Goal: Feedback & Contribution: Leave review/rating

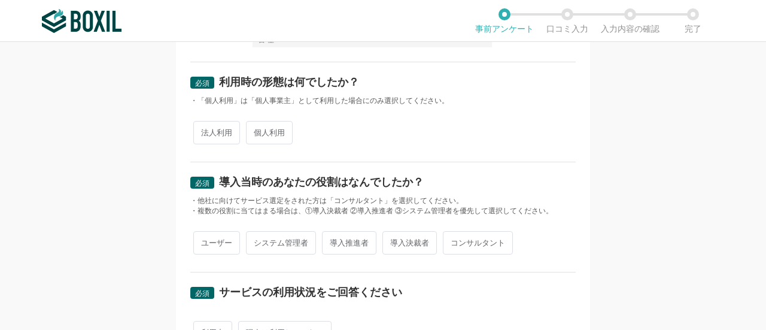
scroll to position [179, 0]
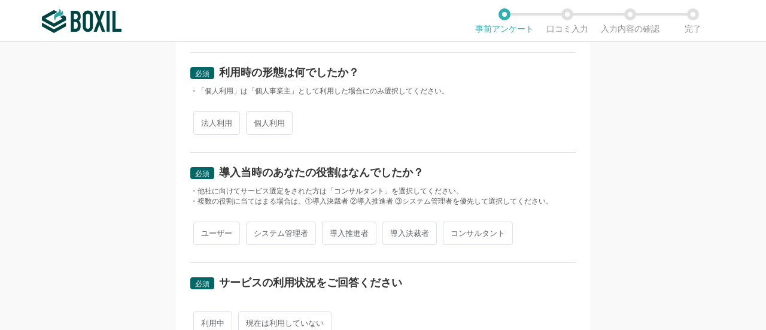
click at [215, 124] on span "法人利用" at bounding box center [216, 122] width 47 height 23
click at [204, 121] on input "法人利用" at bounding box center [200, 117] width 8 height 8
radio input "true"
click at [465, 225] on span "コンサルタント" at bounding box center [478, 232] width 70 height 23
click at [453, 225] on input "コンサルタント" at bounding box center [450, 227] width 8 height 8
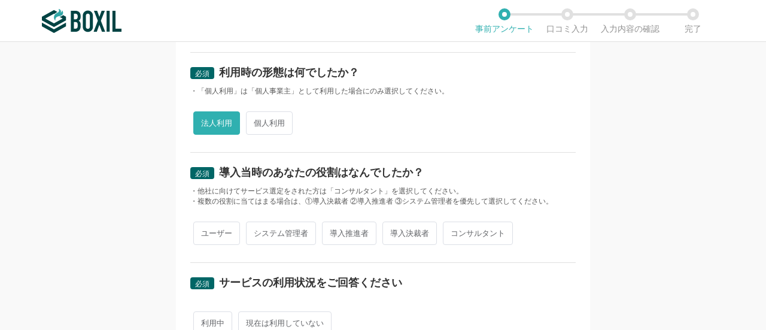
radio input "true"
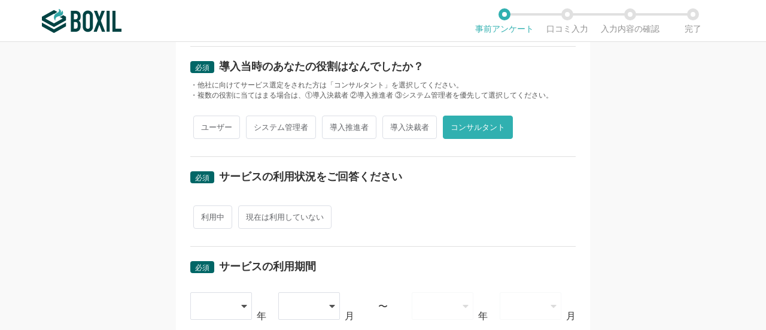
scroll to position [359, 0]
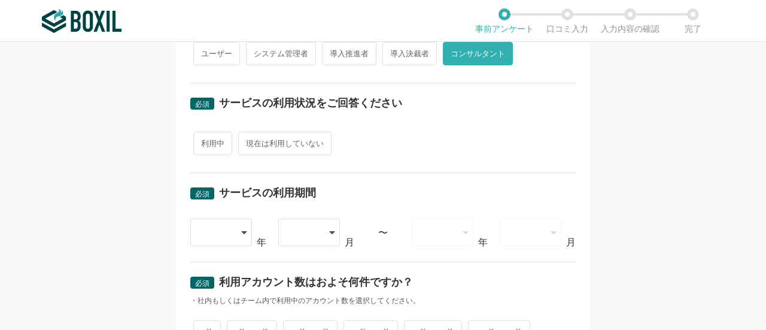
click at [204, 136] on span "利用中" at bounding box center [212, 143] width 39 height 23
click at [204, 136] on input "利用中" at bounding box center [200, 137] width 8 height 8
radio input "true"
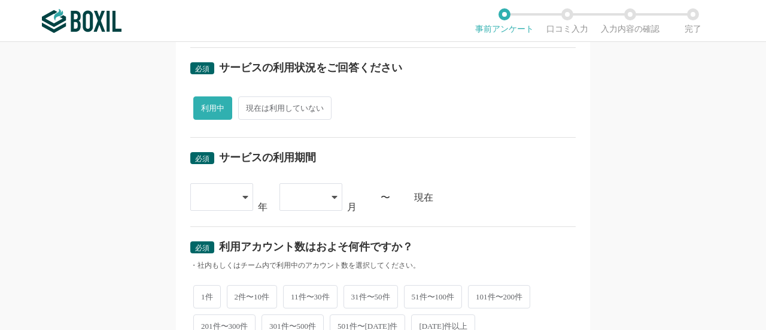
scroll to position [419, 0]
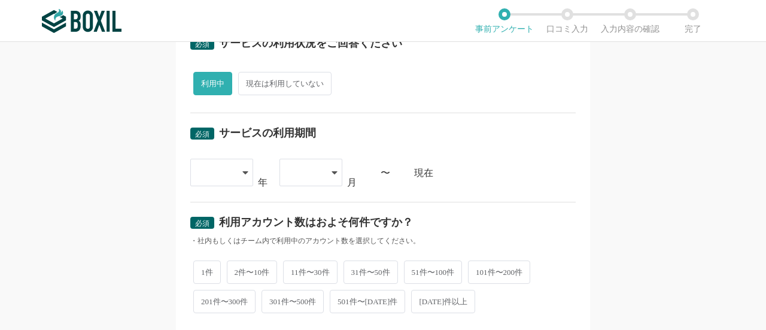
click at [225, 170] on div at bounding box center [215, 172] width 35 height 26
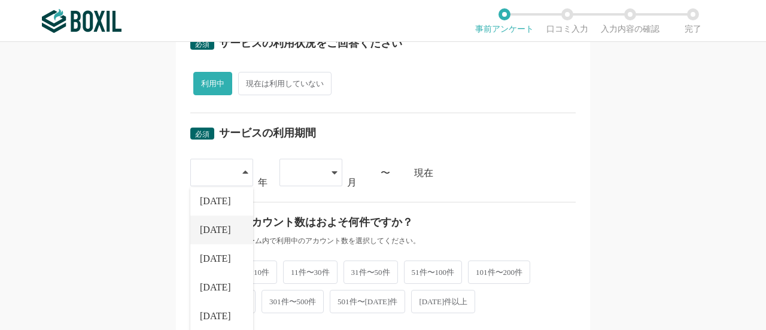
scroll to position [120, 0]
click at [194, 310] on li "[DATE]" at bounding box center [221, 316] width 63 height 29
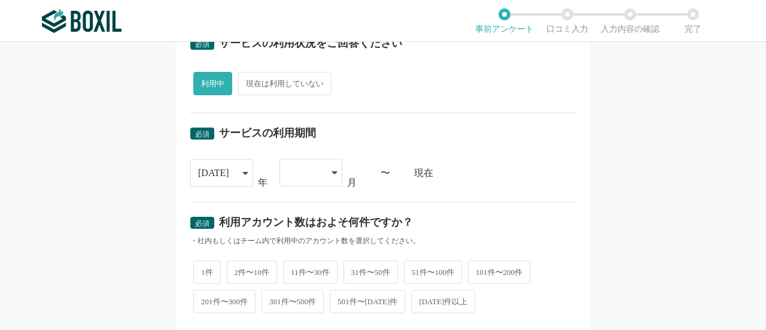
click at [319, 175] on div at bounding box center [310, 172] width 63 height 28
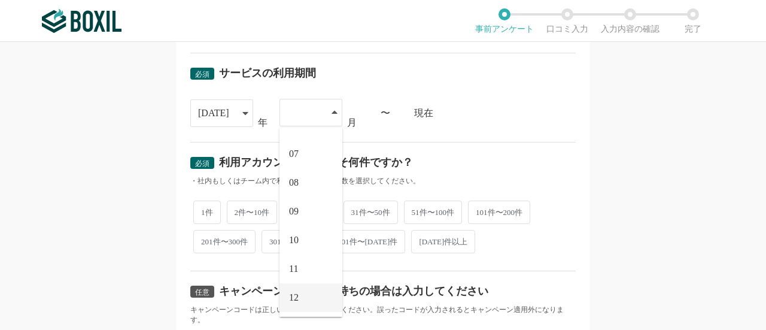
click at [298, 298] on li "12" at bounding box center [310, 297] width 63 height 29
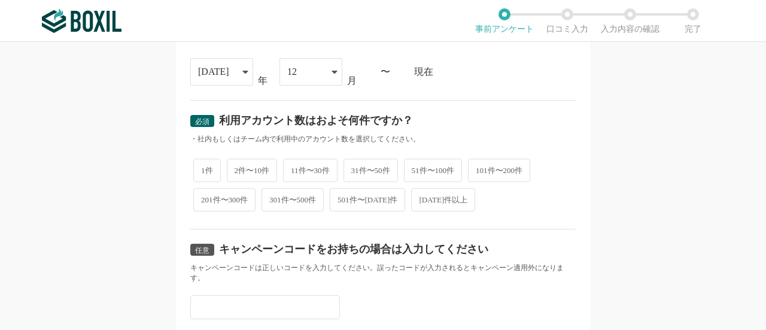
scroll to position [538, 0]
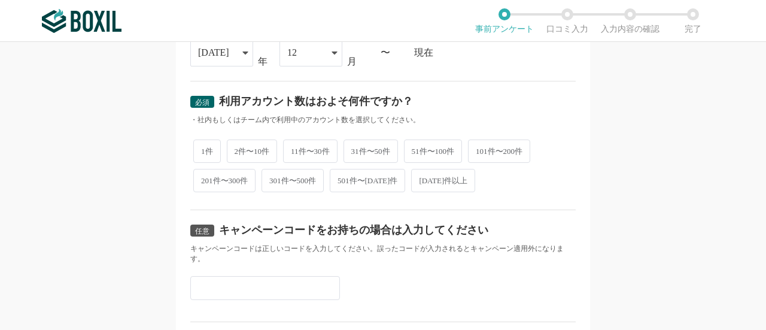
click at [247, 151] on span "2件〜10件" at bounding box center [252, 150] width 51 height 23
click at [237, 149] on input "2件〜10件" at bounding box center [234, 145] width 8 height 8
radio input "true"
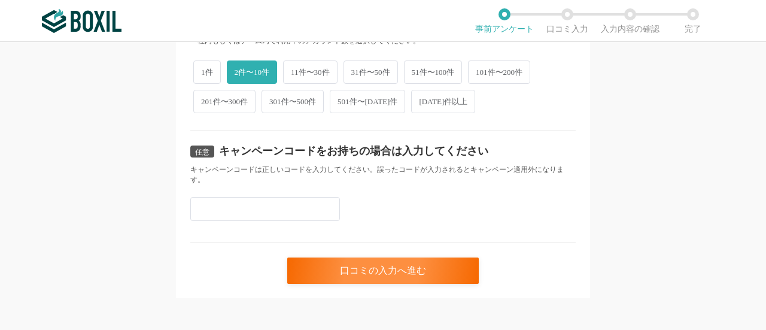
scroll to position [620, 0]
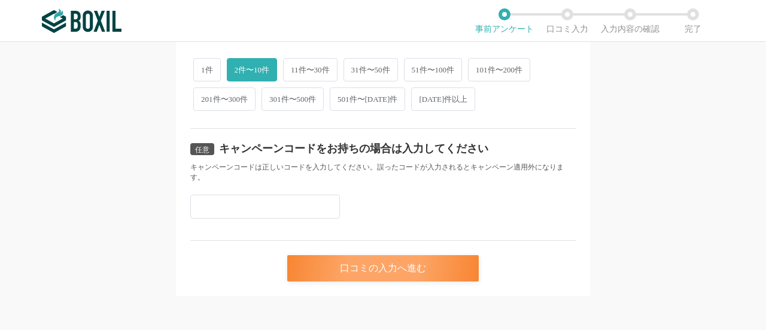
click at [336, 265] on div "口コミの入力へ進む" at bounding box center [382, 268] width 191 height 26
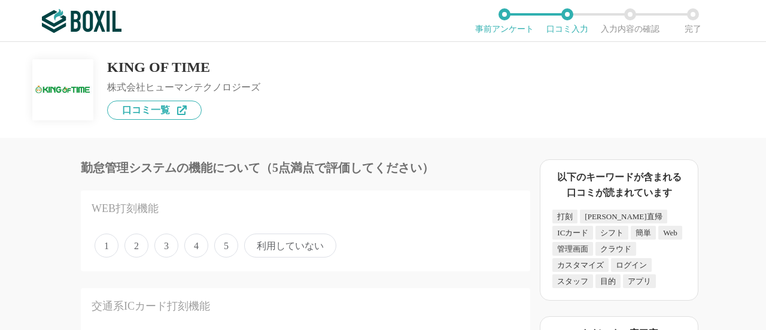
scroll to position [60, 0]
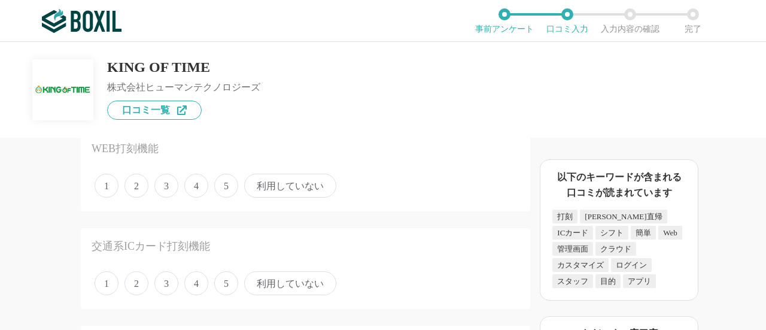
click at [227, 178] on span "5" at bounding box center [226, 185] width 24 height 24
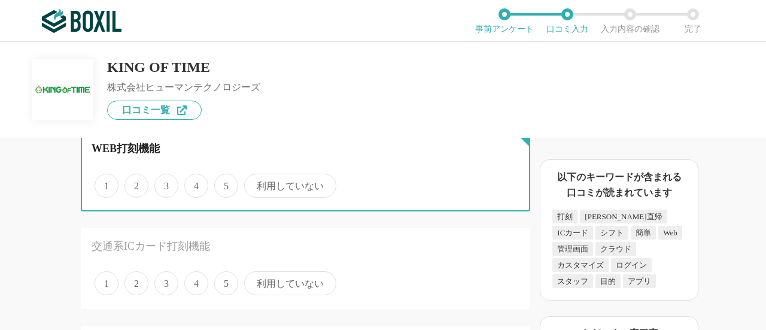
click at [225, 178] on input "5" at bounding box center [221, 179] width 8 height 8
radio input "true"
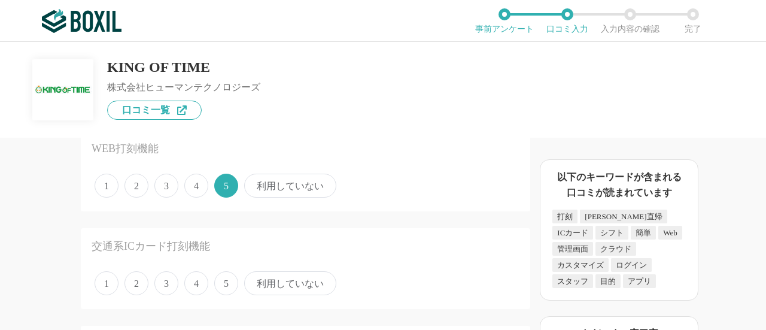
click at [228, 270] on div "交通系ICカード打刻機能 1 2 3 4 5 利用していない" at bounding box center [305, 268] width 449 height 81
click at [227, 277] on span "5" at bounding box center [226, 283] width 24 height 24
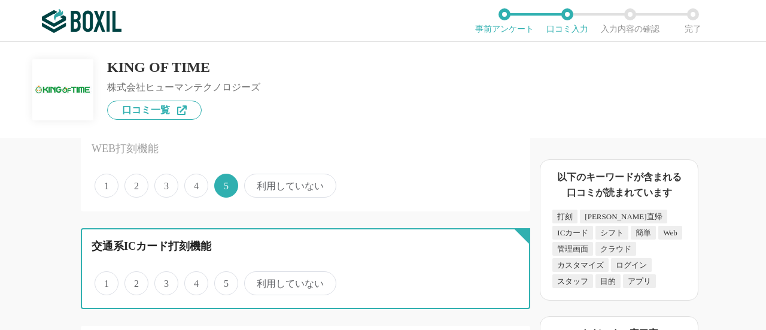
click at [225, 277] on input "5" at bounding box center [221, 277] width 8 height 8
radio input "true"
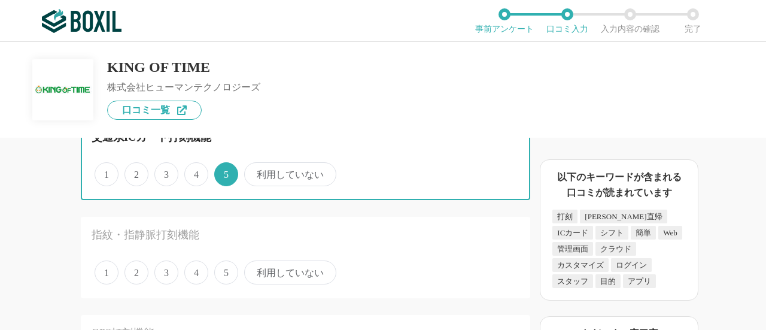
scroll to position [179, 0]
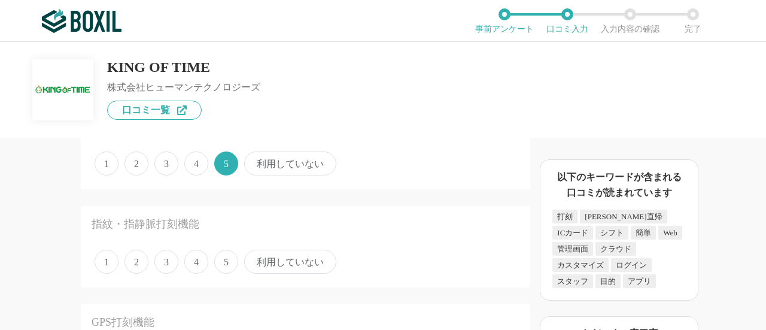
drag, startPoint x: 336, startPoint y: 264, endPoint x: 319, endPoint y: 261, distance: 16.9
click at [335, 264] on div "1 2 3 4 5 利用していない" at bounding box center [306, 261] width 428 height 30
click at [315, 260] on span "利用していない" at bounding box center [290, 261] width 92 height 24
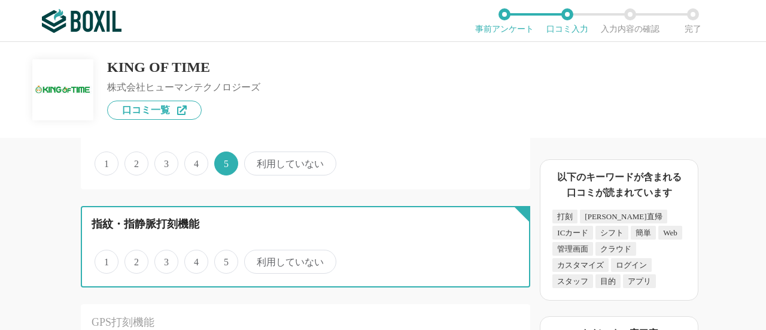
click at [255, 259] on input "利用していない" at bounding box center [251, 255] width 8 height 8
radio input "true"
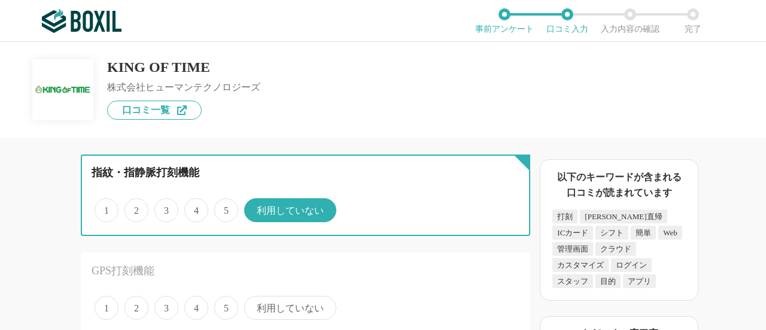
scroll to position [299, 0]
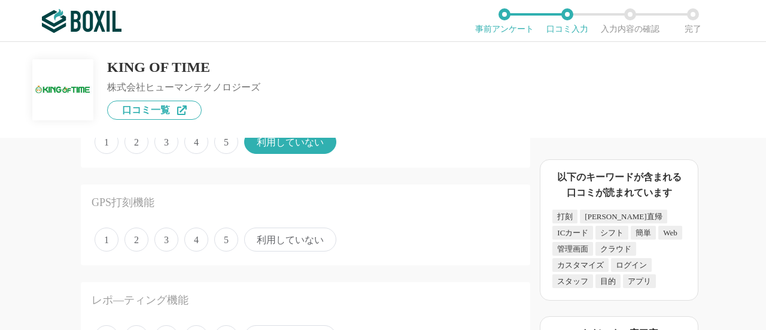
click at [217, 238] on span "5" at bounding box center [226, 239] width 24 height 24
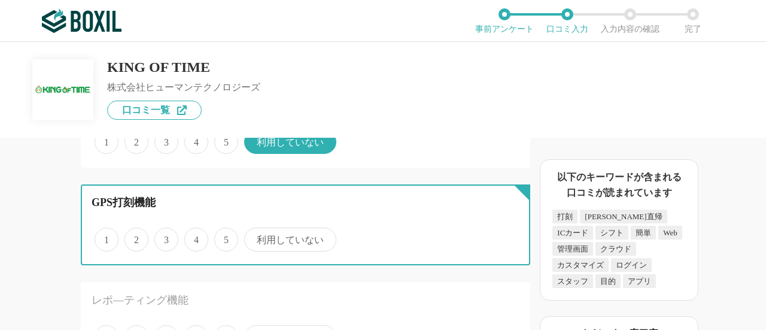
click at [217, 237] on input "5" at bounding box center [221, 233] width 8 height 8
radio input "true"
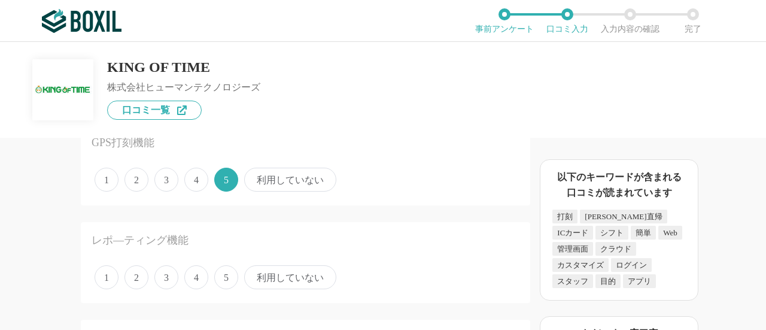
click at [184, 184] on label "4" at bounding box center [196, 179] width 24 height 24
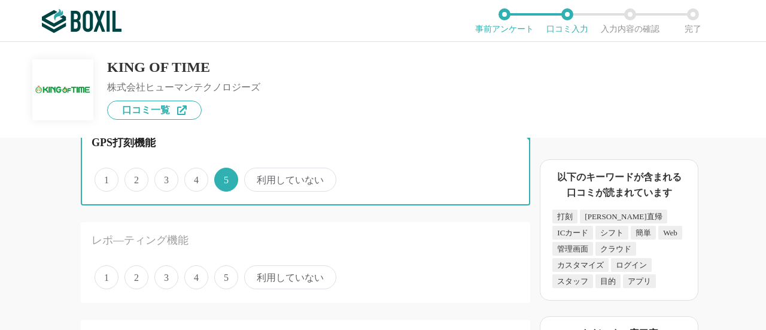
click at [187, 177] on input "4" at bounding box center [191, 173] width 8 height 8
radio input "true"
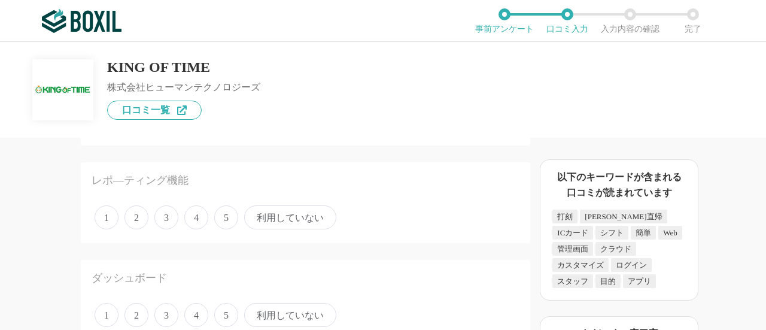
click at [312, 216] on span "利用していない" at bounding box center [290, 217] width 92 height 24
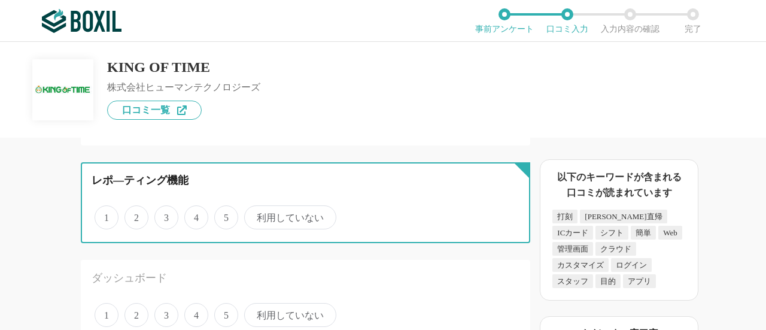
click at [255, 215] on input "利用していない" at bounding box center [251, 211] width 8 height 8
radio input "true"
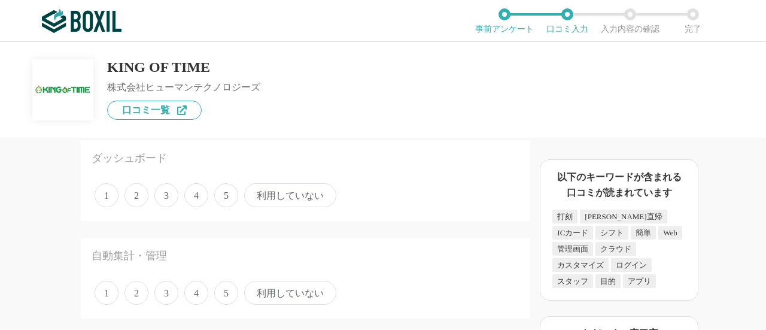
click at [283, 197] on span "利用していない" at bounding box center [290, 195] width 92 height 24
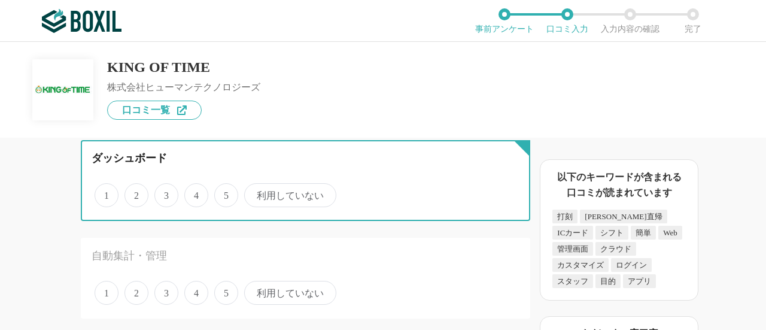
click at [255, 193] on input "利用していない" at bounding box center [251, 189] width 8 height 8
radio input "true"
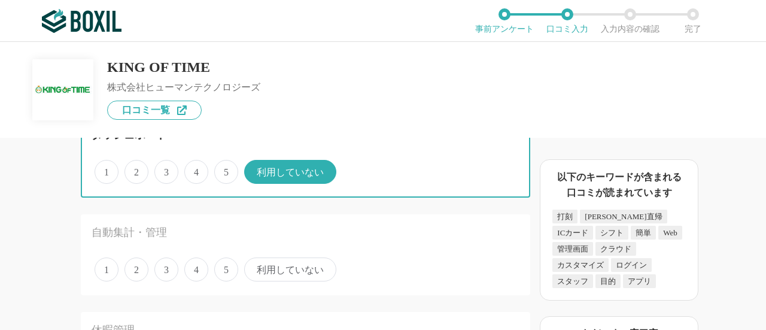
scroll to position [598, 0]
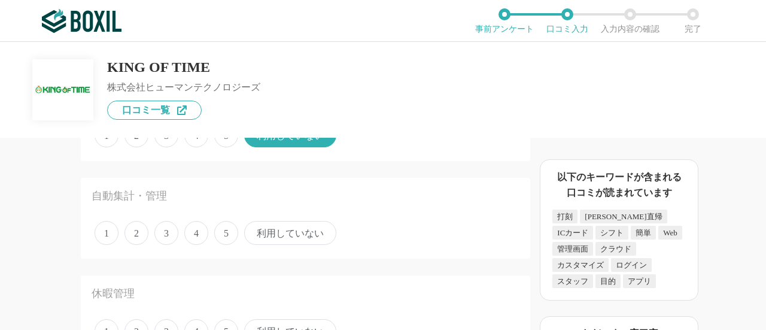
click at [173, 237] on span "3" at bounding box center [166, 233] width 24 height 24
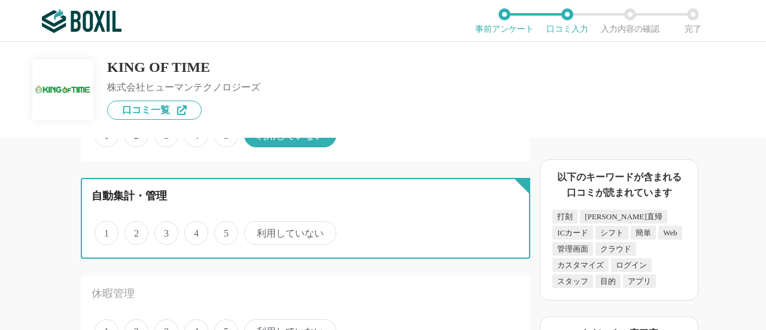
click at [165, 230] on input "3" at bounding box center [161, 226] width 8 height 8
radio input "true"
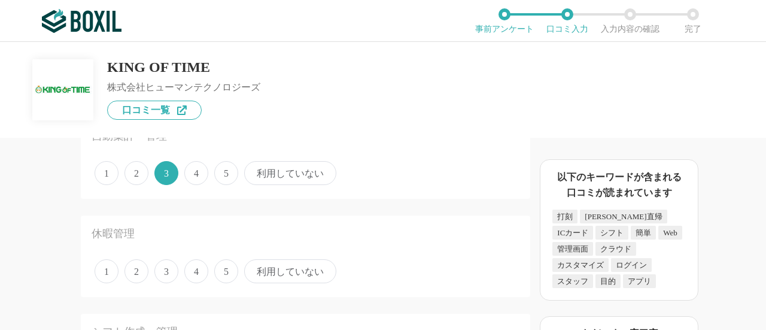
click at [199, 181] on span "4" at bounding box center [196, 173] width 24 height 24
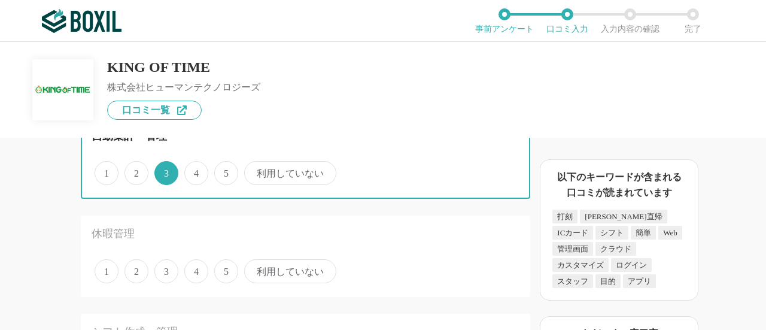
click at [195, 170] on input "4" at bounding box center [191, 167] width 8 height 8
radio input "true"
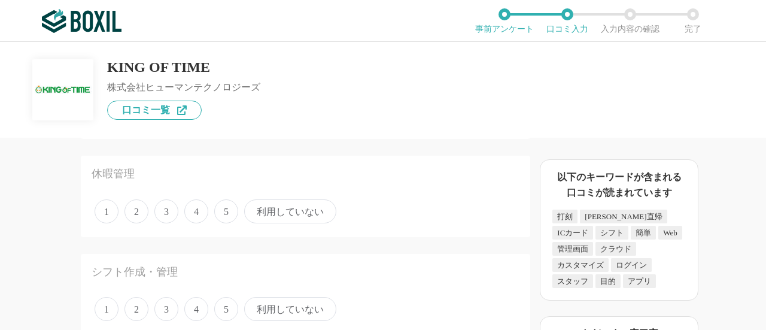
click at [202, 214] on span "4" at bounding box center [196, 211] width 24 height 24
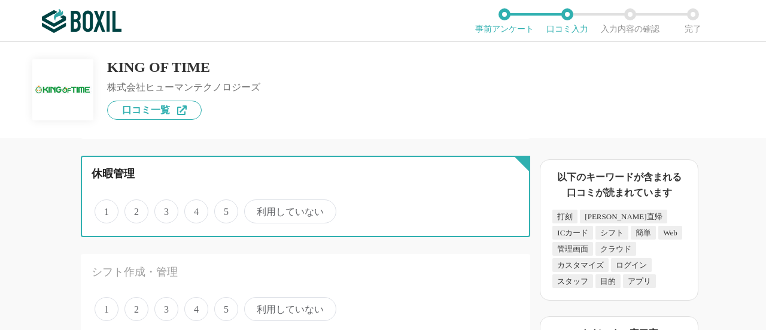
click at [195, 209] on input "4" at bounding box center [191, 205] width 8 height 8
radio input "true"
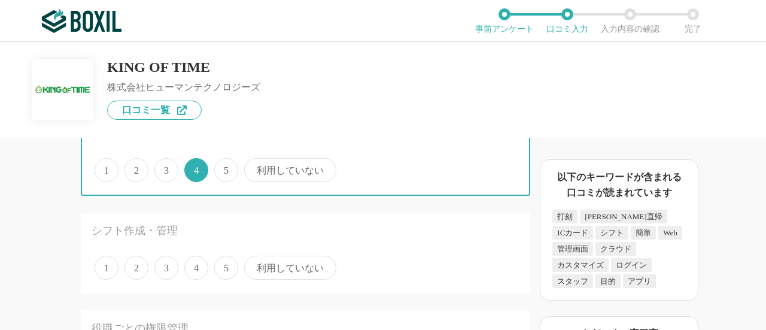
scroll to position [777, 0]
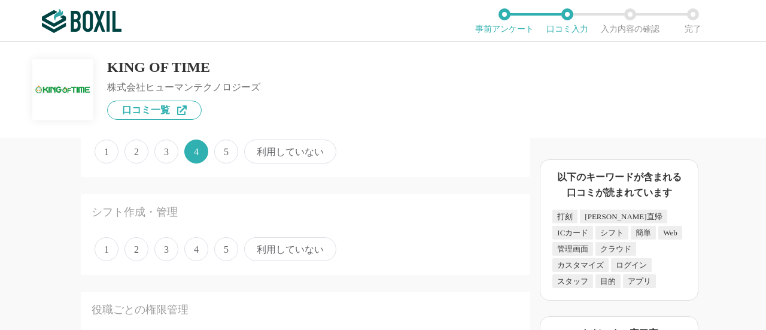
drag, startPoint x: 200, startPoint y: 247, endPoint x: 209, endPoint y: 237, distance: 12.7
click at [200, 247] on span "4" at bounding box center [196, 249] width 24 height 24
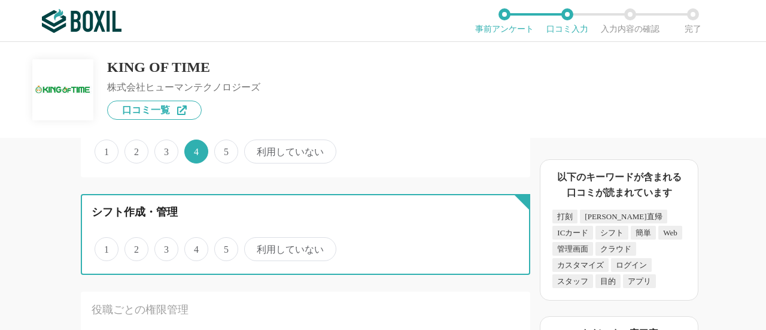
click at [195, 246] on input "4" at bounding box center [191, 243] width 8 height 8
radio input "true"
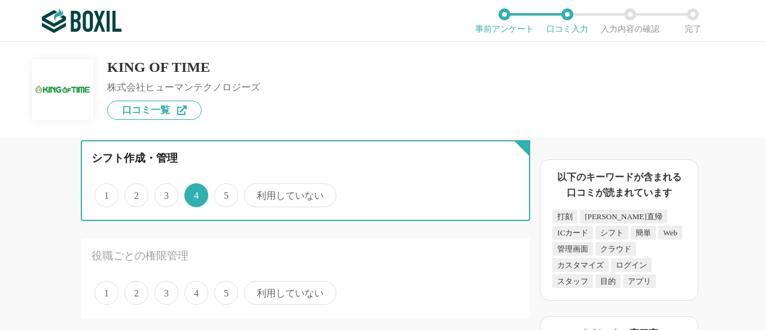
scroll to position [897, 0]
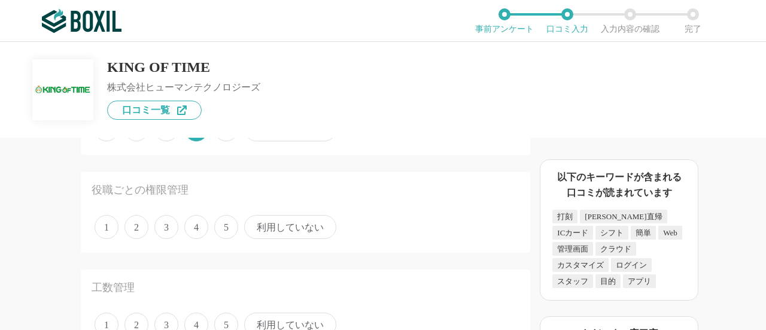
click at [219, 227] on span "5" at bounding box center [226, 227] width 24 height 24
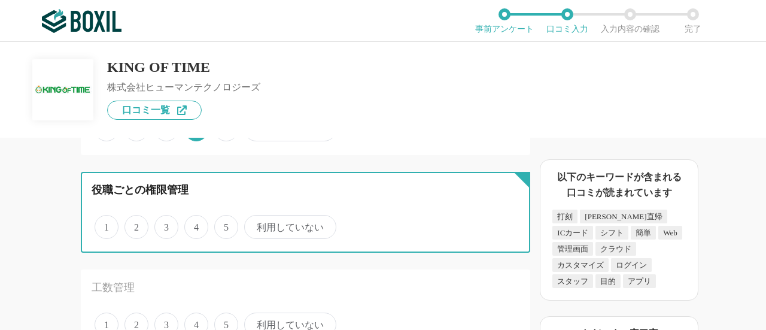
click at [219, 224] on input "5" at bounding box center [221, 220] width 8 height 8
radio input "true"
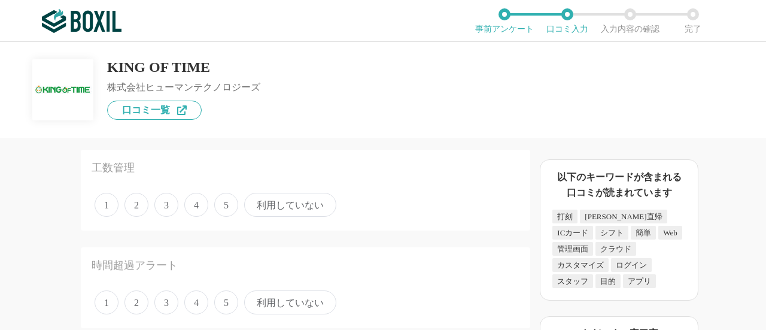
click at [231, 202] on span "5" at bounding box center [226, 205] width 24 height 24
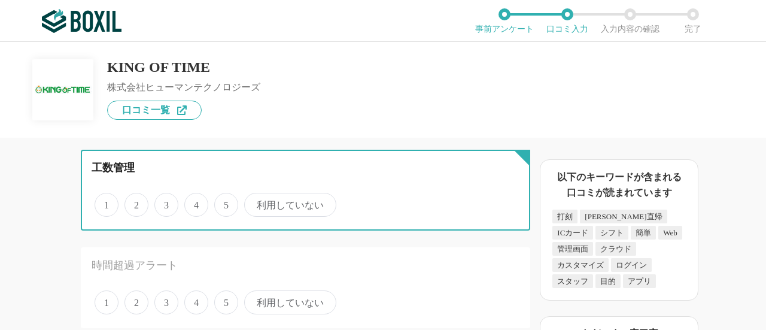
click at [225, 202] on input "5" at bounding box center [221, 198] width 8 height 8
radio input "true"
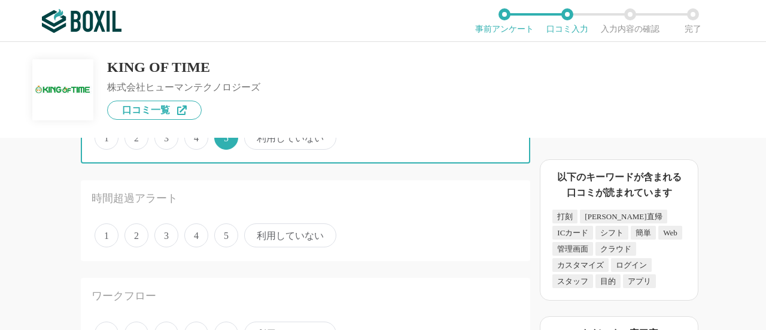
scroll to position [1136, 0]
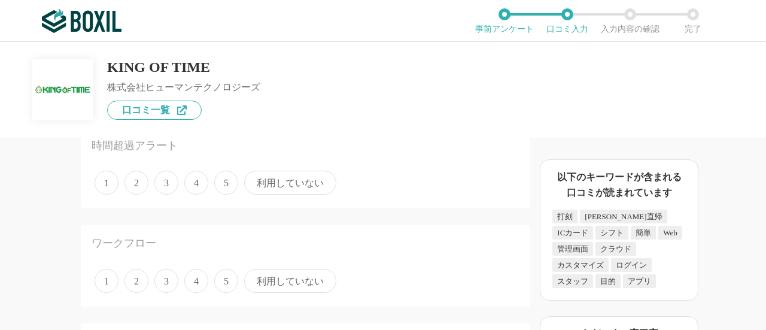
click at [167, 190] on span "3" at bounding box center [166, 182] width 24 height 24
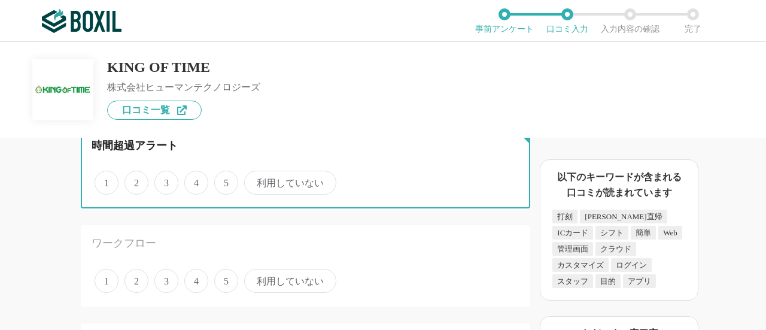
click at [165, 180] on input "3" at bounding box center [161, 176] width 8 height 8
radio input "true"
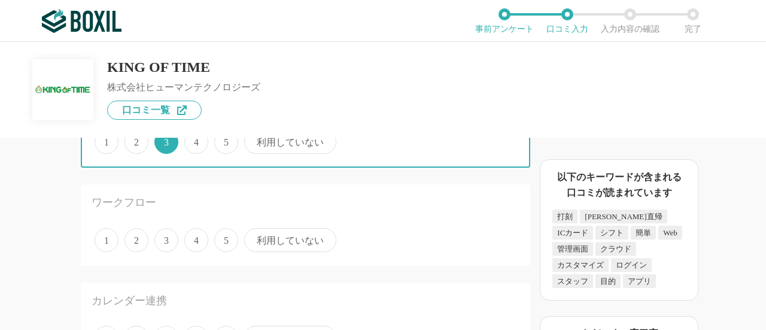
scroll to position [1196, 0]
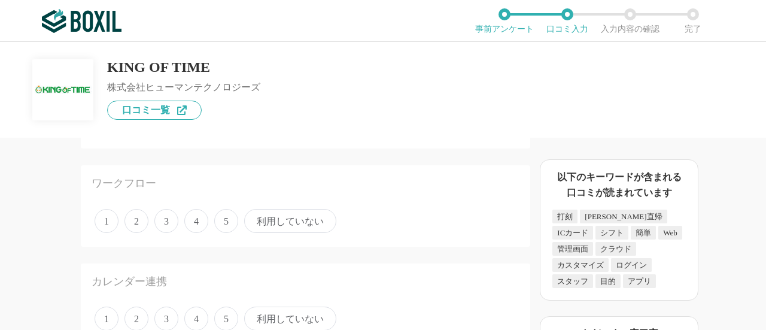
click at [197, 216] on span "4" at bounding box center [196, 221] width 24 height 24
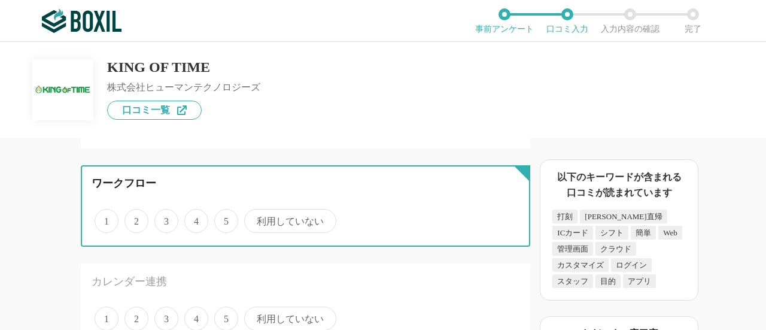
click at [195, 216] on input "4" at bounding box center [191, 215] width 8 height 8
radio input "true"
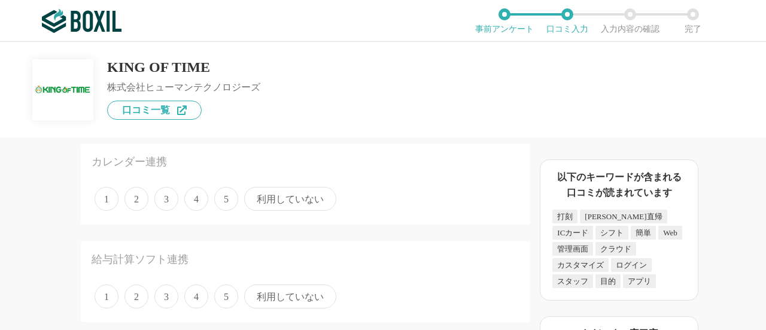
click at [167, 199] on span "3" at bounding box center [166, 199] width 24 height 24
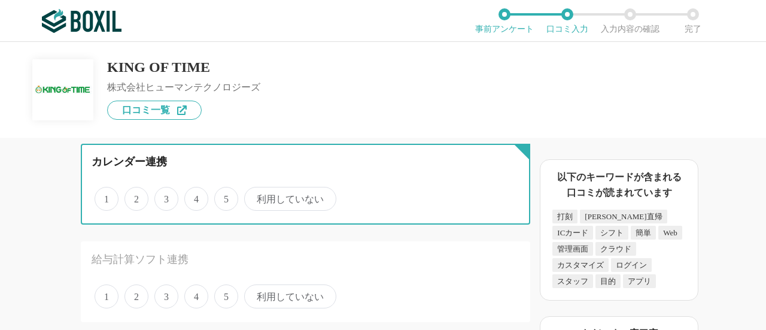
click at [165, 196] on input "3" at bounding box center [161, 192] width 8 height 8
radio input "true"
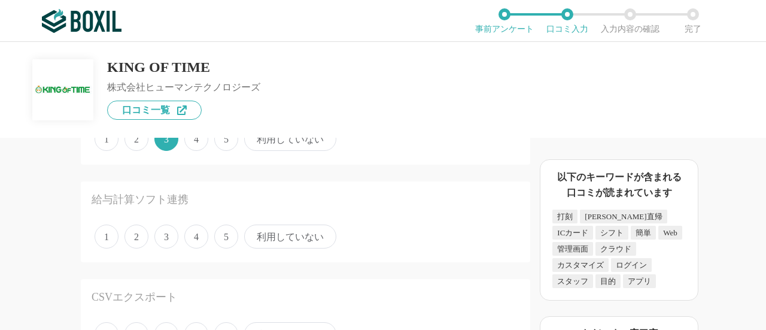
click at [282, 138] on span "利用していない" at bounding box center [290, 139] width 92 height 24
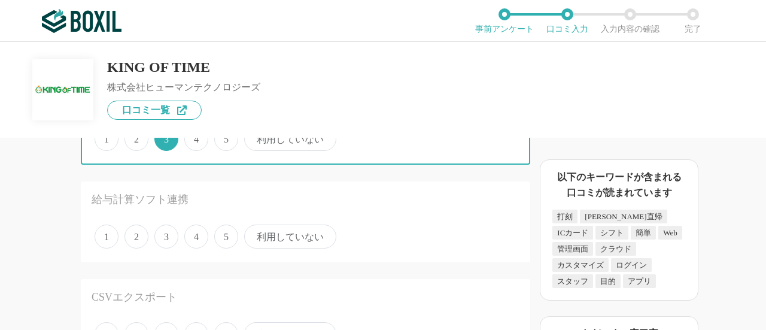
click at [255, 136] on input "利用していない" at bounding box center [251, 133] width 8 height 8
radio input "true"
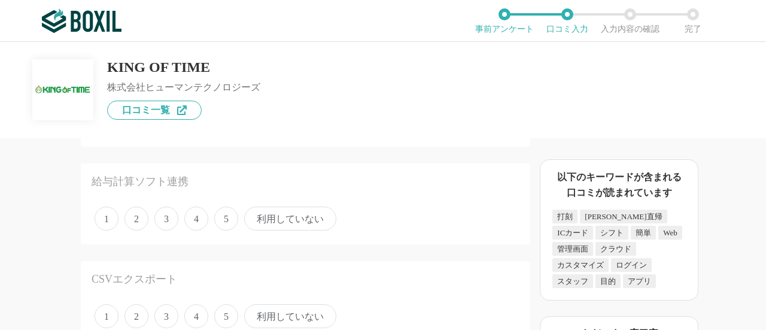
click at [230, 218] on span "5" at bounding box center [226, 218] width 24 height 24
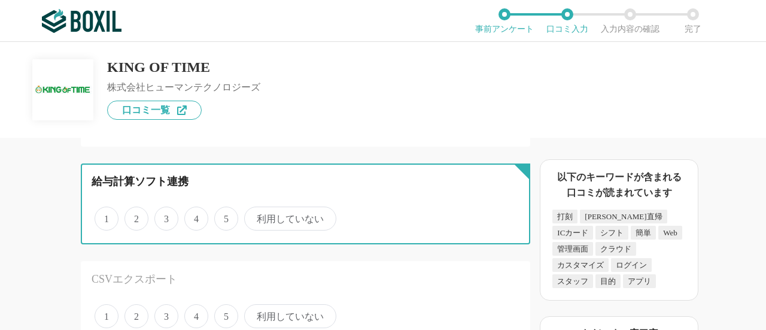
click at [225, 216] on input "5" at bounding box center [221, 212] width 8 height 8
radio input "true"
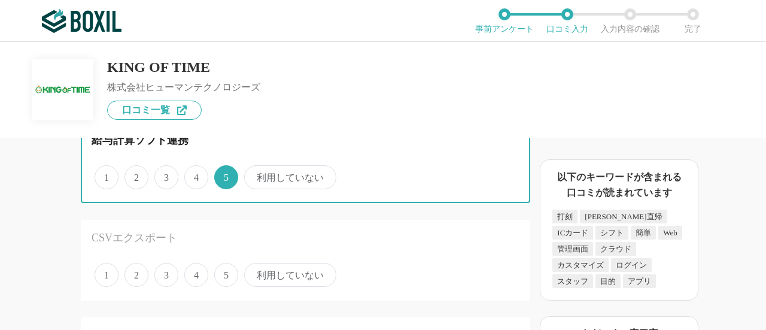
scroll to position [1453, 0]
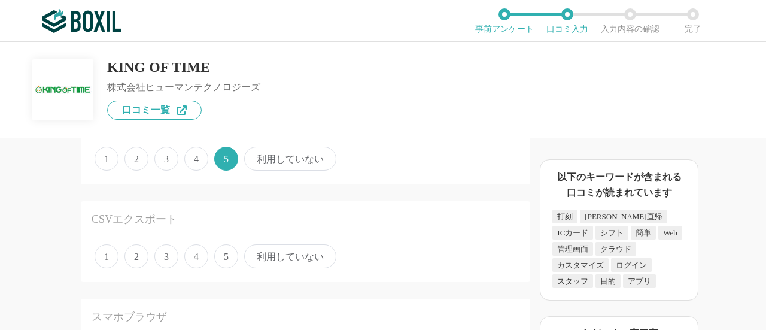
click at [281, 162] on span "利用していない" at bounding box center [290, 159] width 92 height 24
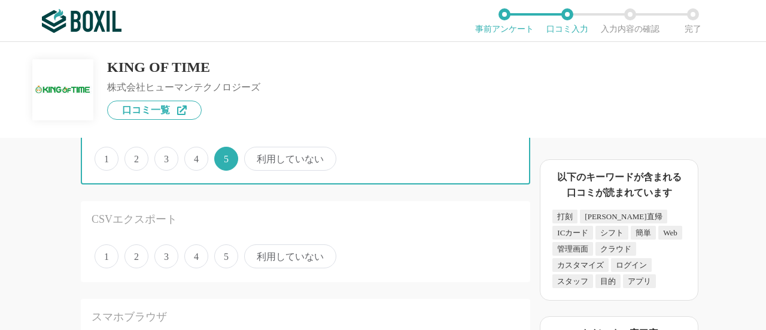
click at [255, 156] on input "利用していない" at bounding box center [251, 152] width 8 height 8
radio input "true"
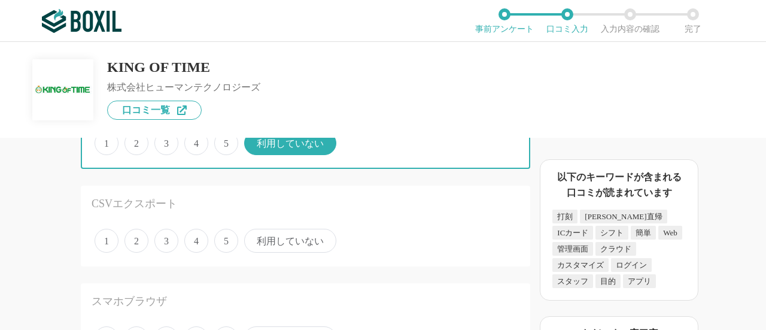
scroll to position [1393, 0]
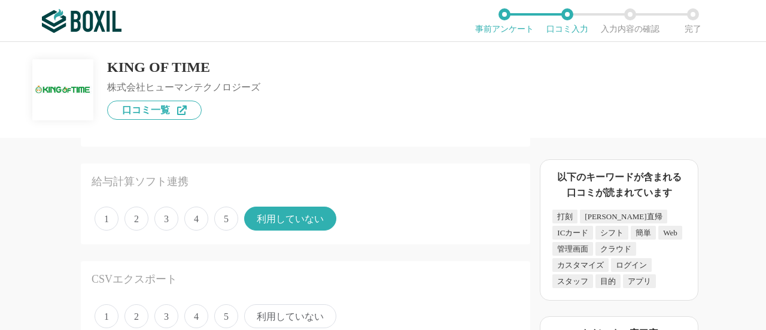
click at [224, 206] on span "5" at bounding box center [226, 218] width 24 height 24
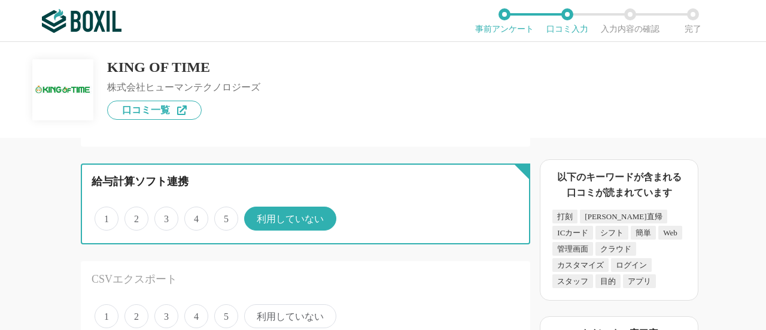
click at [224, 208] on input "5" at bounding box center [221, 212] width 8 height 8
radio input "true"
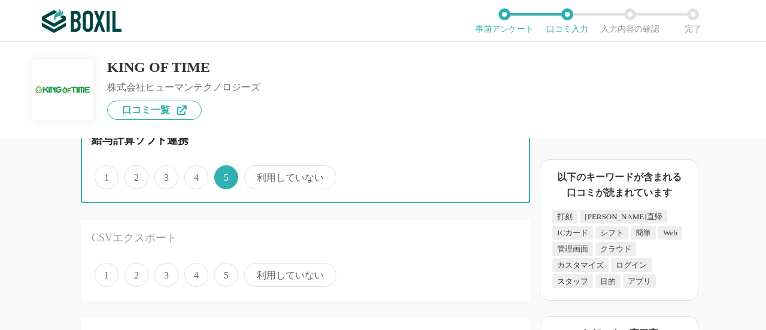
scroll to position [1453, 0]
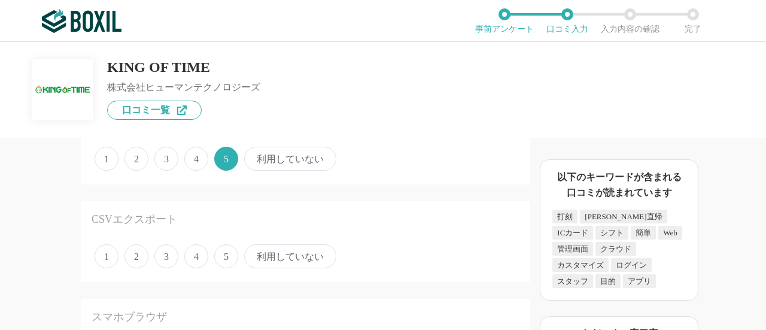
click at [187, 255] on span "4" at bounding box center [196, 256] width 24 height 24
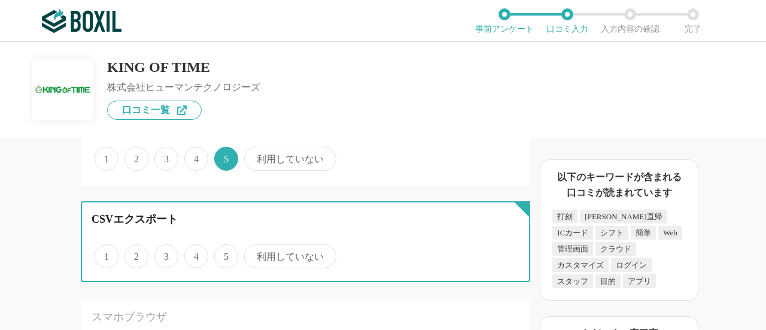
click at [187, 254] on input "4" at bounding box center [191, 250] width 8 height 8
radio input "true"
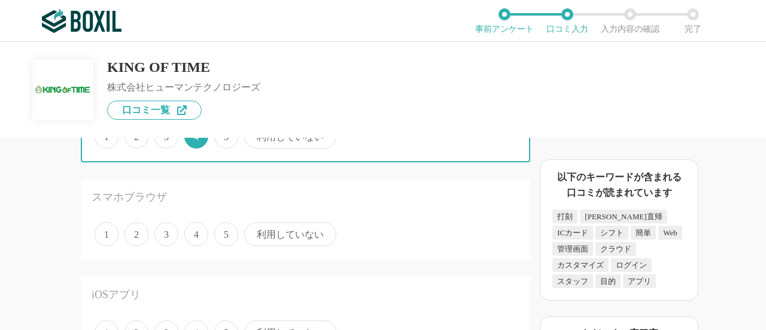
scroll to position [1633, 0]
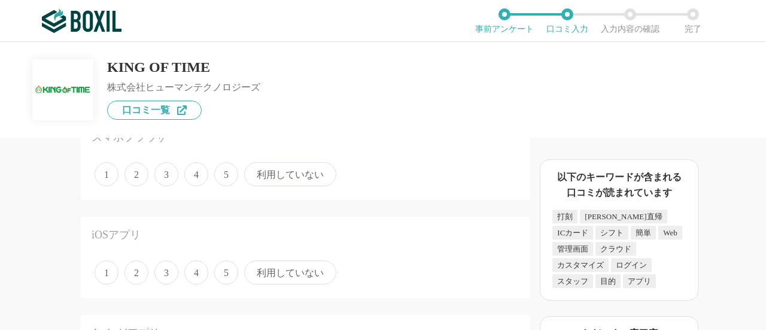
click at [171, 179] on span "3" at bounding box center [166, 174] width 24 height 24
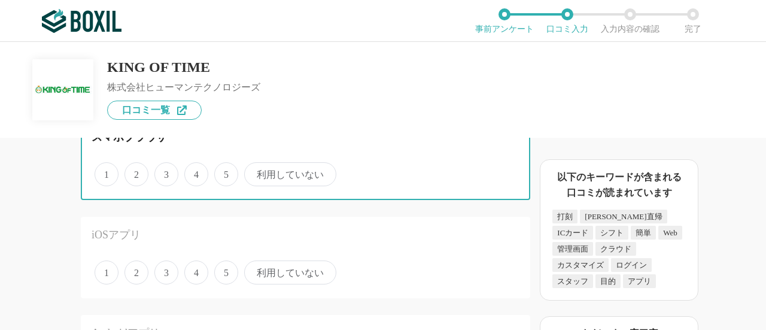
click at [165, 172] on input "3" at bounding box center [161, 168] width 8 height 8
radio input "true"
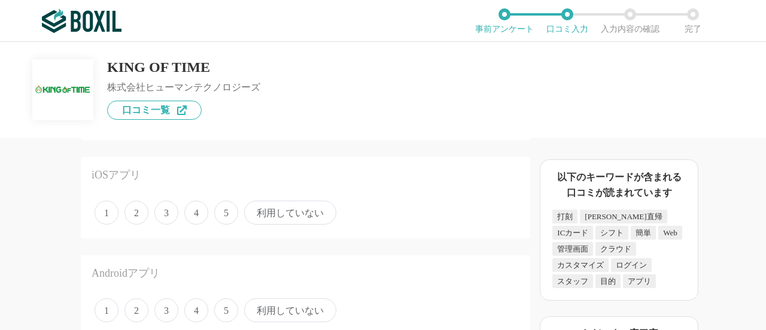
click at [172, 214] on span "3" at bounding box center [166, 212] width 24 height 24
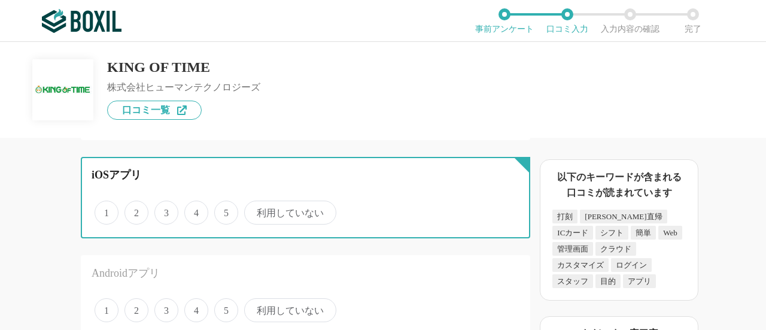
click at [165, 210] on input "3" at bounding box center [161, 206] width 8 height 8
radio input "true"
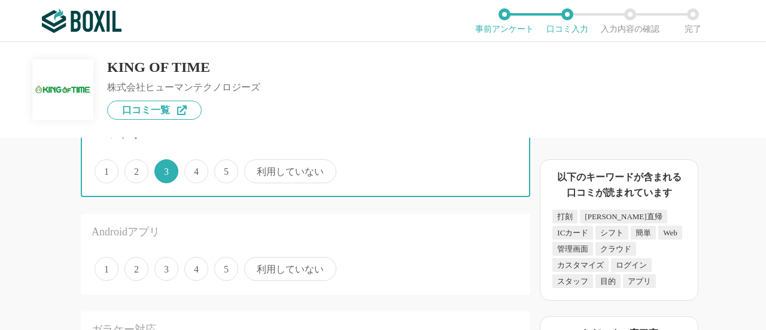
scroll to position [1752, 0]
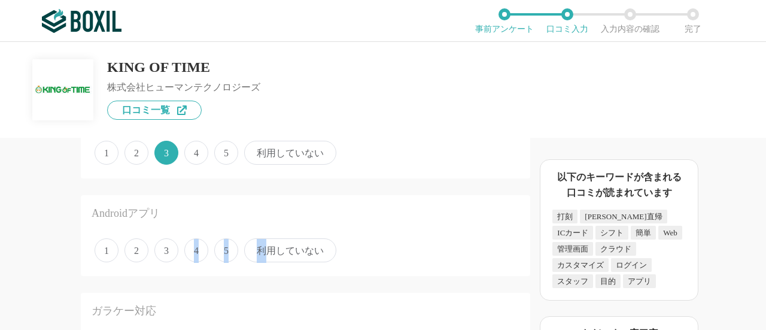
drag, startPoint x: 167, startPoint y: 242, endPoint x: 270, endPoint y: 241, distance: 103.5
click at [270, 241] on div "1 2 3 4 5 利用していない" at bounding box center [306, 250] width 428 height 30
click at [272, 246] on span "利用していない" at bounding box center [290, 250] width 92 height 24
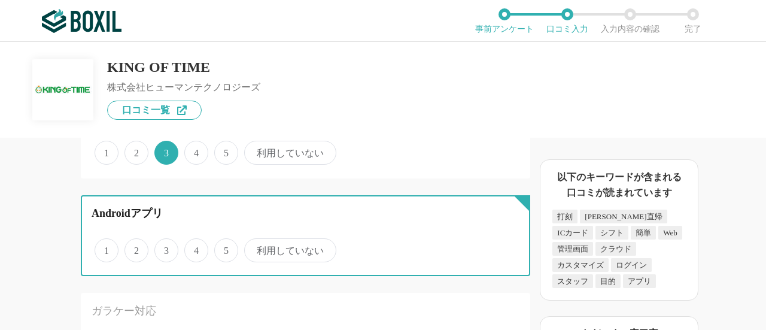
click at [255, 246] on input "利用していない" at bounding box center [251, 244] width 8 height 8
radio input "true"
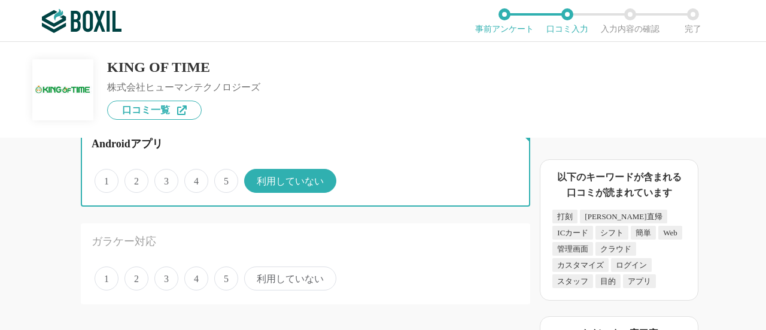
scroll to position [1932, 0]
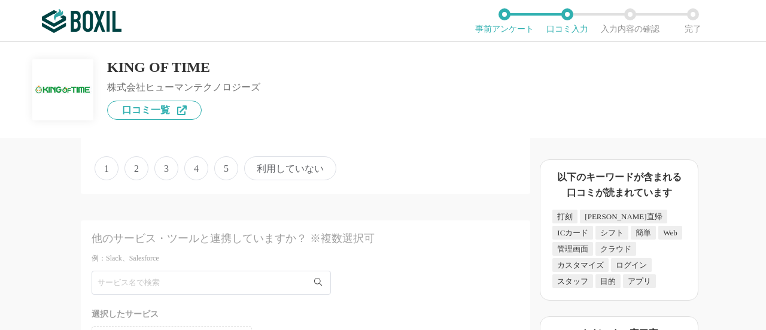
click at [275, 161] on span "利用していない" at bounding box center [290, 168] width 92 height 24
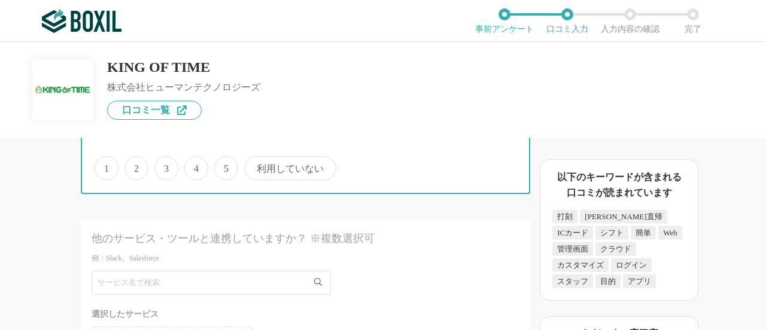
click at [255, 161] on input "利用していない" at bounding box center [251, 162] width 8 height 8
radio input "true"
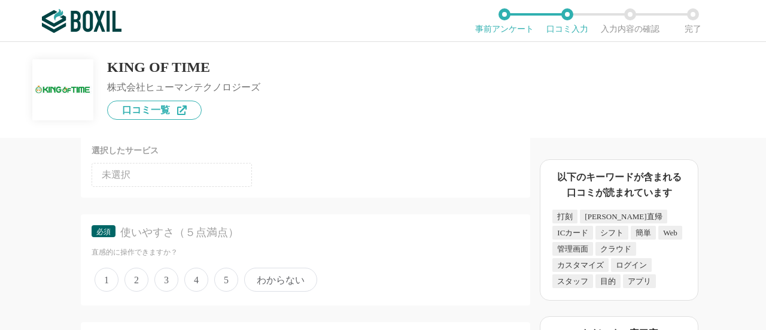
scroll to position [2171, 0]
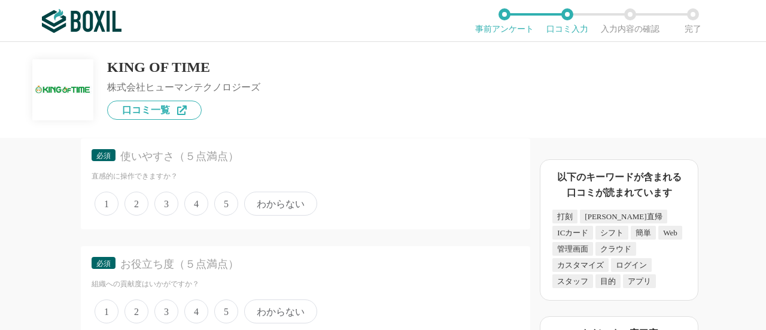
click at [176, 201] on span "3" at bounding box center [166, 203] width 24 height 24
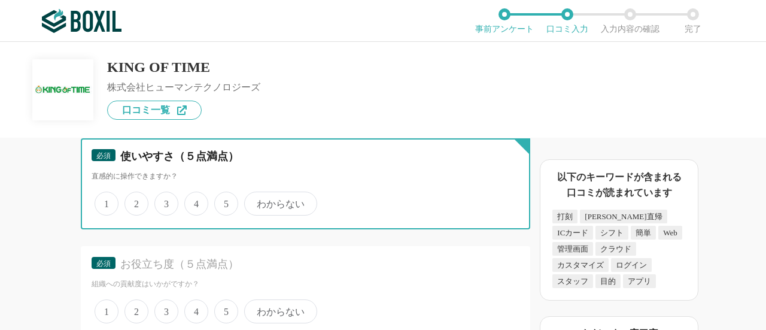
click at [165, 201] on input "3" at bounding box center [161, 197] width 8 height 8
radio input "true"
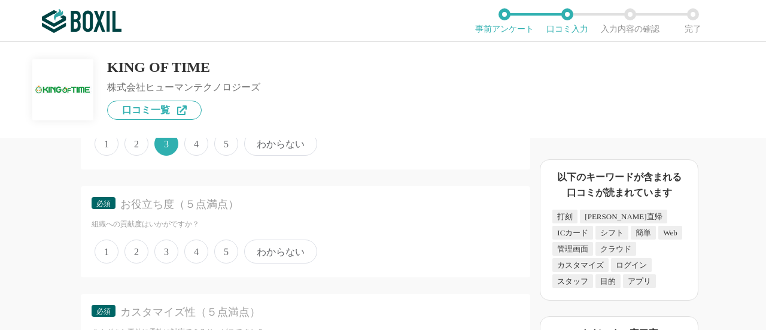
click at [219, 249] on span "5" at bounding box center [226, 251] width 24 height 24
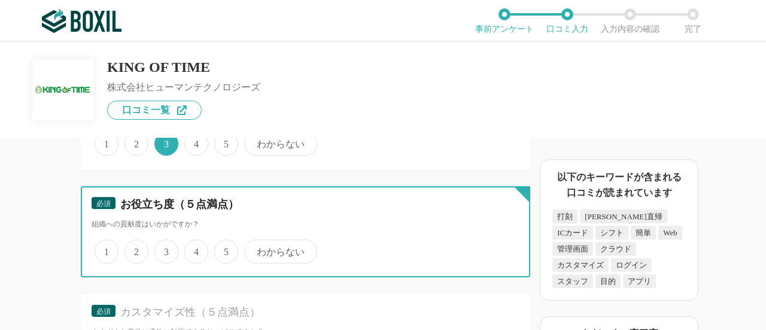
click at [219, 249] on input "5" at bounding box center [221, 245] width 8 height 8
radio input "true"
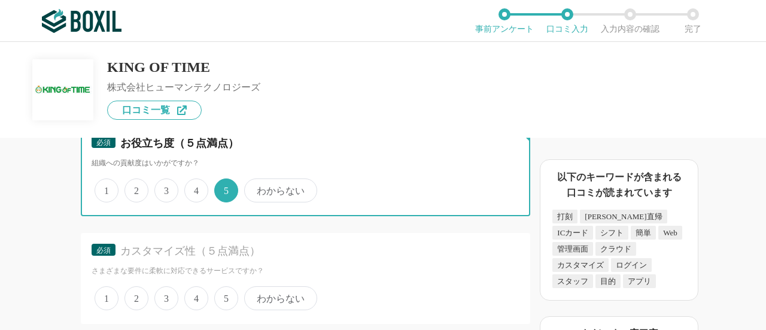
scroll to position [2350, 0]
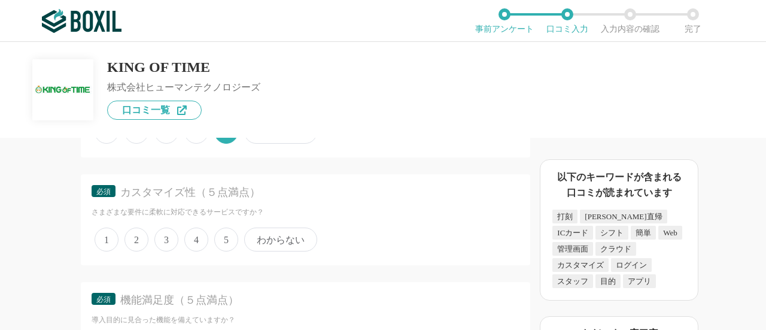
click at [201, 239] on span "4" at bounding box center [196, 239] width 24 height 24
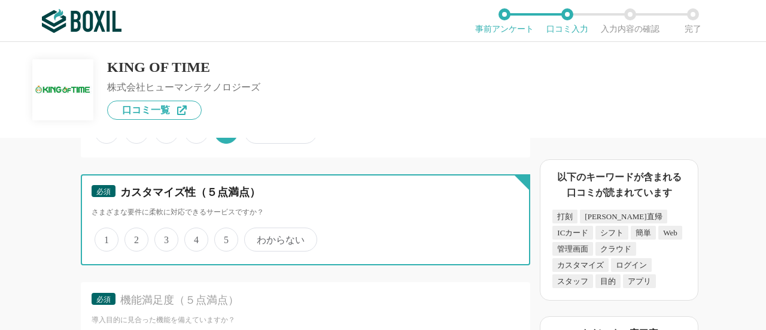
click at [195, 237] on input "4" at bounding box center [191, 233] width 8 height 8
radio input "true"
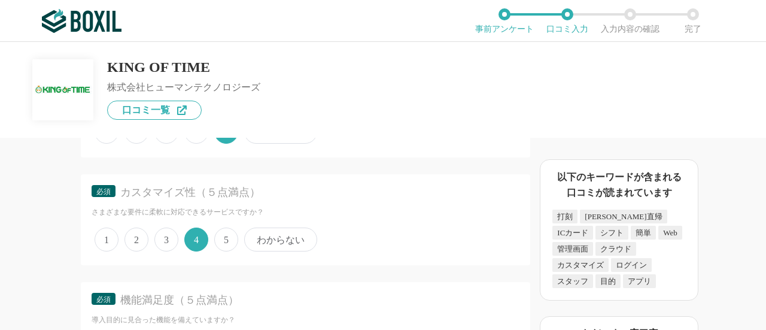
click at [224, 239] on span "5" at bounding box center [226, 239] width 24 height 24
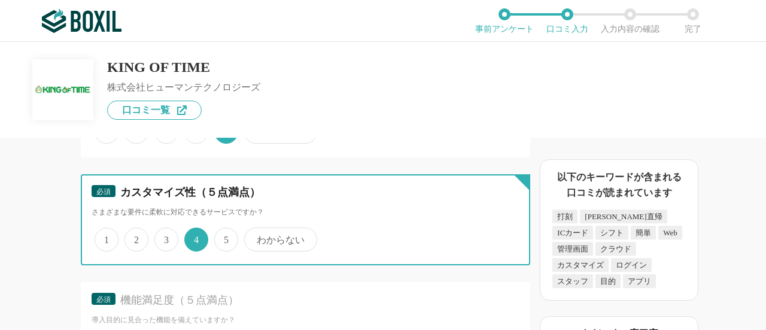
click at [224, 237] on input "5" at bounding box center [221, 233] width 8 height 8
radio input "true"
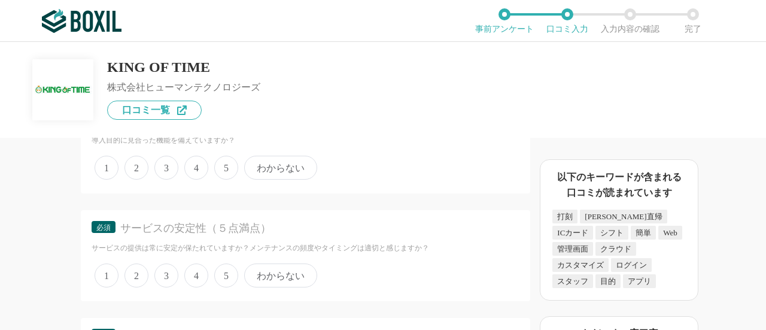
click at [226, 163] on span "5" at bounding box center [226, 167] width 24 height 24
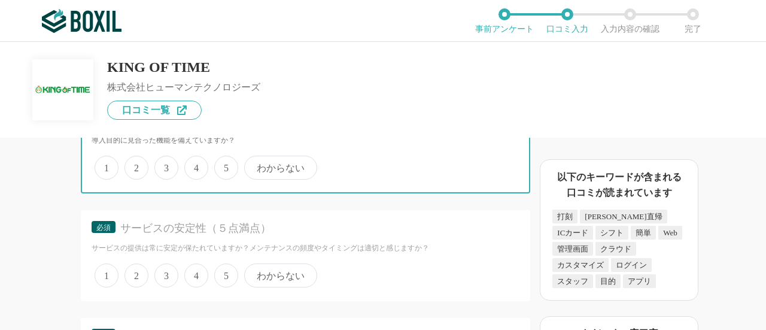
click at [225, 163] on input "5" at bounding box center [221, 161] width 8 height 8
radio input "true"
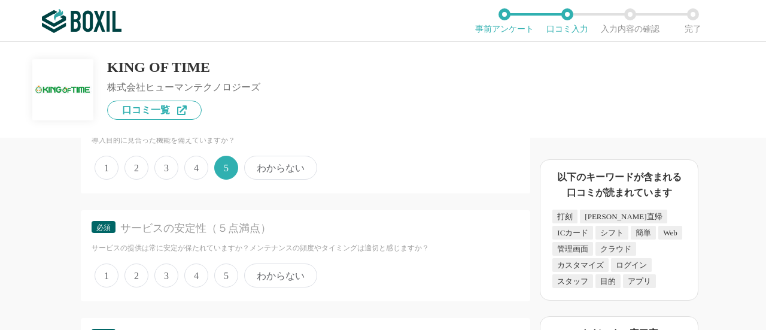
click at [222, 269] on span "5" at bounding box center [226, 275] width 24 height 24
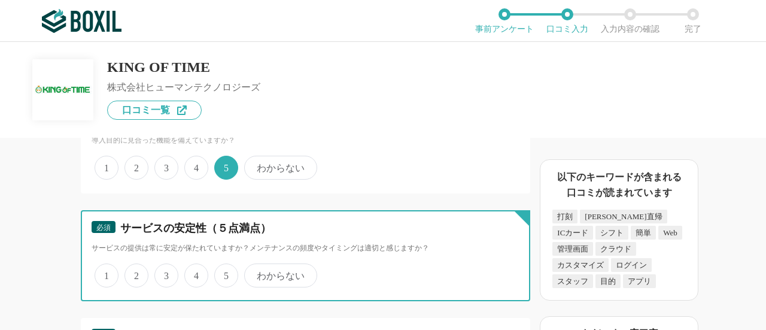
click at [222, 269] on input "5" at bounding box center [221, 269] width 8 height 8
radio input "true"
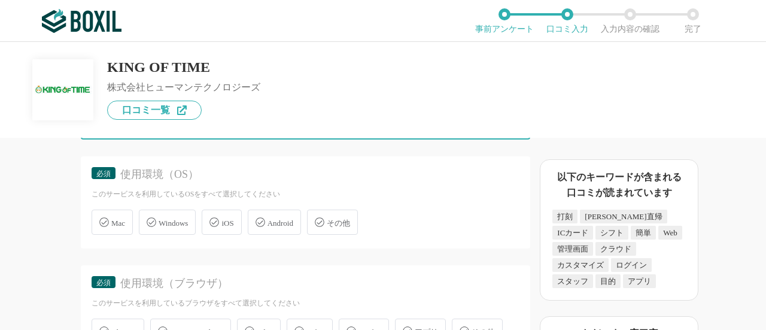
scroll to position [2709, 0]
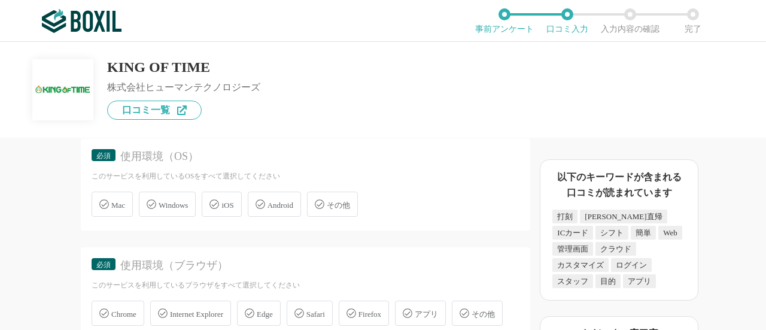
click at [151, 202] on icon at bounding box center [152, 204] width 10 height 10
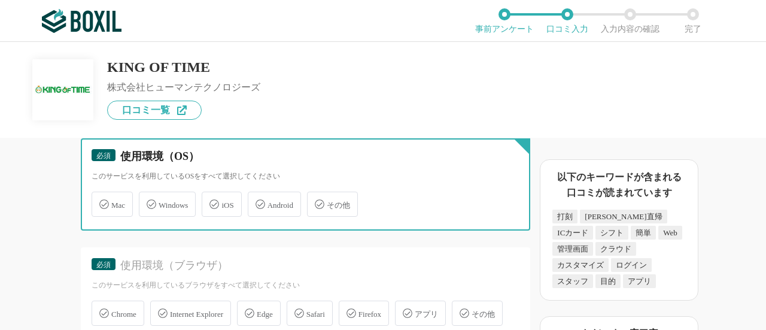
click at [149, 201] on input "Windows" at bounding box center [145, 197] width 8 height 8
checkbox input "true"
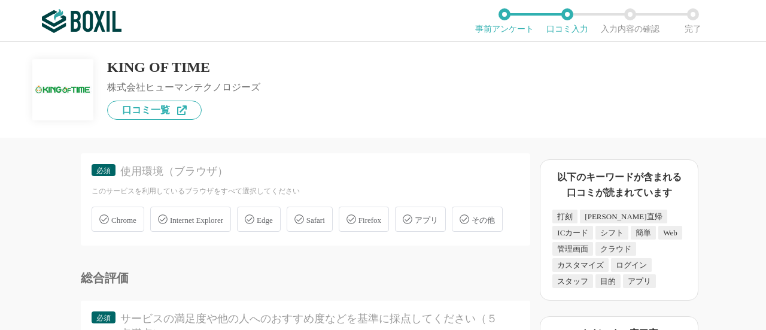
scroll to position [2829, 0]
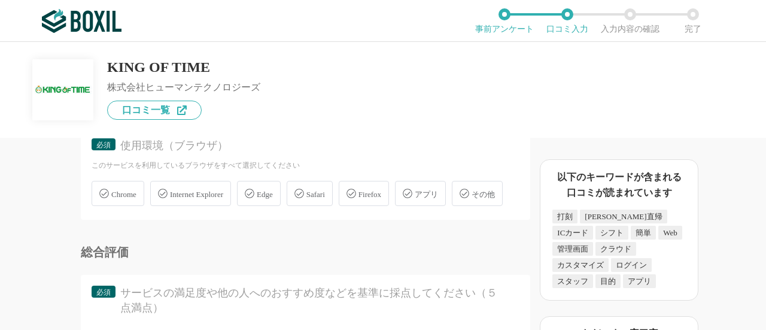
click at [100, 199] on div "Chrome" at bounding box center [118, 193] width 53 height 25
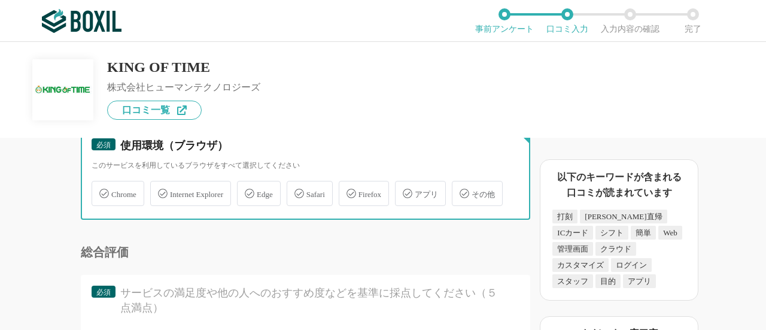
click at [100, 190] on input "Chrome" at bounding box center [98, 186] width 8 height 8
checkbox input "true"
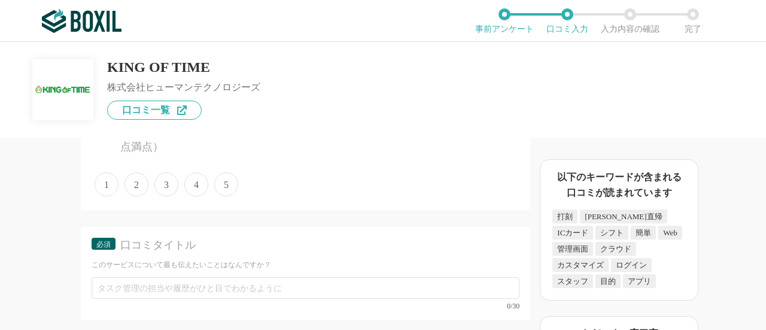
scroll to position [3008, 0]
click at [236, 178] on span "5" at bounding box center [226, 166] width 24 height 24
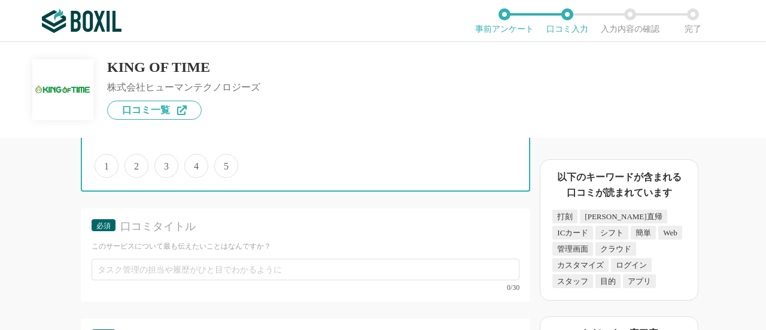
click at [225, 163] on input "5" at bounding box center [221, 159] width 8 height 8
radio input "true"
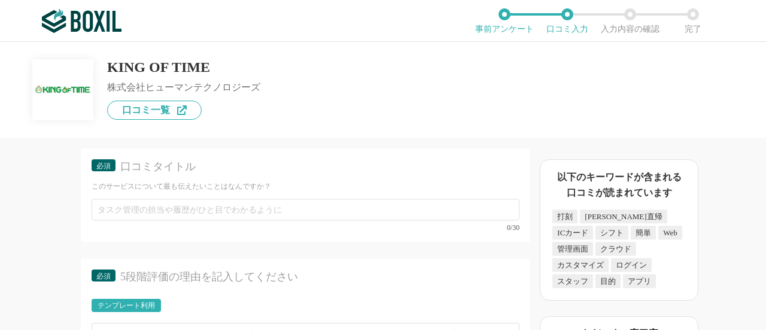
scroll to position [3128, 0]
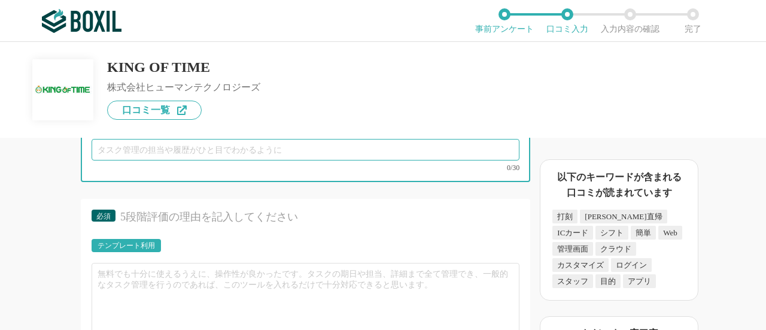
click at [240, 160] on input "text" at bounding box center [306, 150] width 428 height 22
drag, startPoint x: 356, startPoint y: 179, endPoint x: 25, endPoint y: 204, distance: 332.9
click at [25, 204] on div "勤怠管理システムの機能について（5点満点で評価してください） WEB打刻機能 1 2 3 4 5 利用していない 交通系ICカード打刻機能 1 2 3 4 5…" at bounding box center [265, 234] width 530 height 192
type input "300円で勤怠・給与・人事の管理が可能な中小企業最適システム"
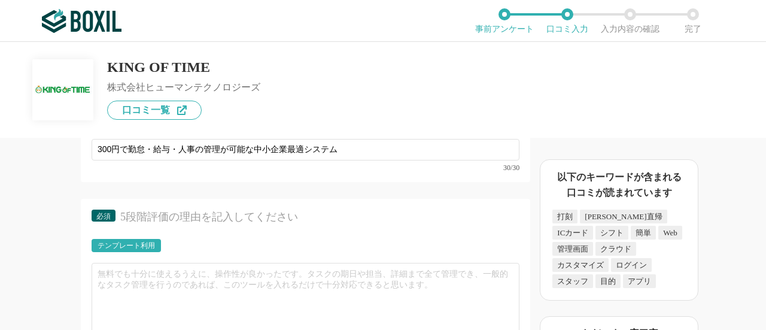
click at [59, 216] on div "勤怠管理システムの機能について（5点満点で評価してください） WEB打刻機能 1 2 3 4 5 利用していない 交通系ICカード打刻機能 1 2 3 4 5…" at bounding box center [265, 234] width 530 height 192
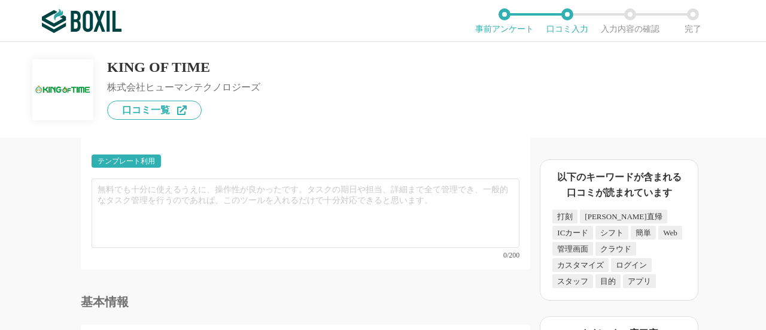
scroll to position [3188, 0]
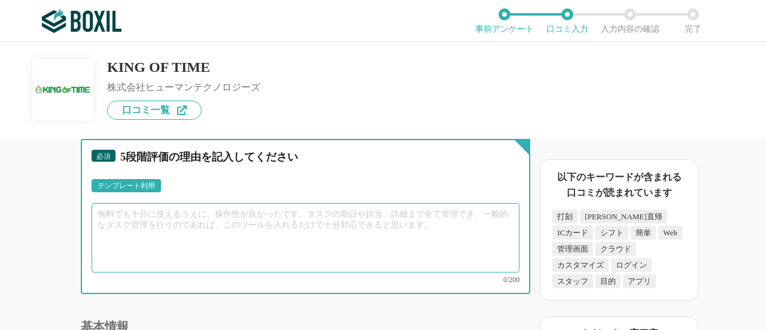
click at [216, 248] on textarea at bounding box center [306, 237] width 428 height 69
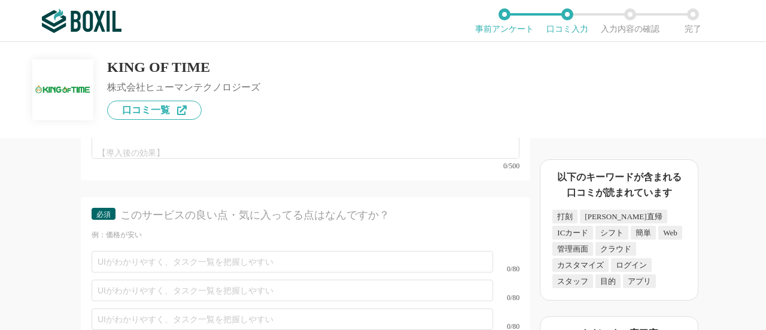
scroll to position [3487, 0]
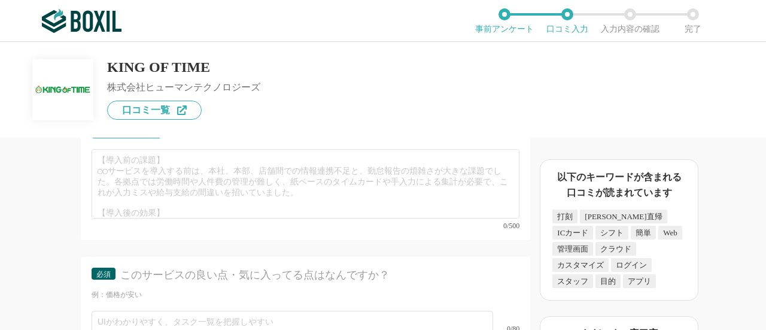
type textarea "表題の通りになってしまいますが、情報の[PERSON_NAME]管理による二重入力の削減効果が高い。 カスタマイズ制は割と高く、使いこなせば様々な集計が可能に…"
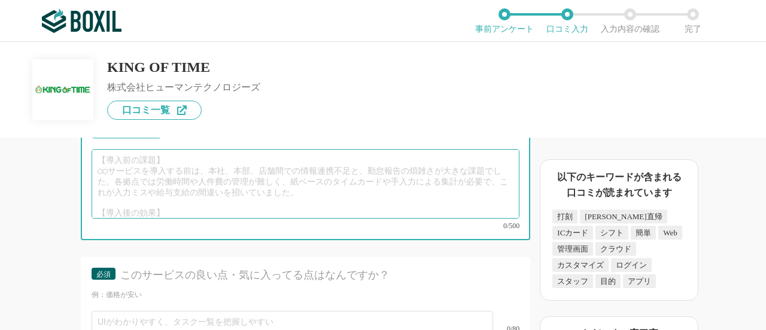
click at [199, 217] on textarea at bounding box center [306, 183] width 428 height 69
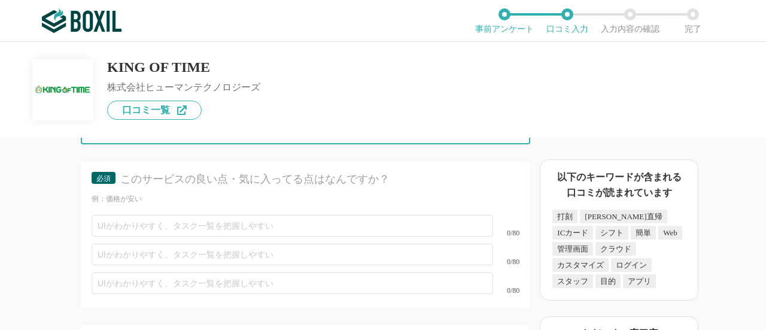
scroll to position [3606, 0]
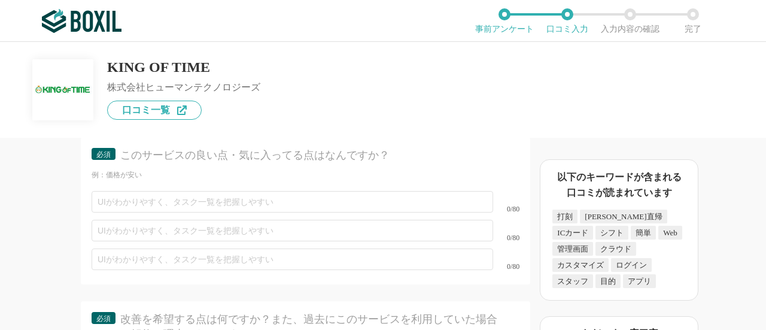
type textarea "身上変更時、情報を変更する手作業が利用しているシステムの数発生しているが、そもそも従業員からの入力で変更である点や、勤怠給与等の連携が素晴らしいと感じます。 …"
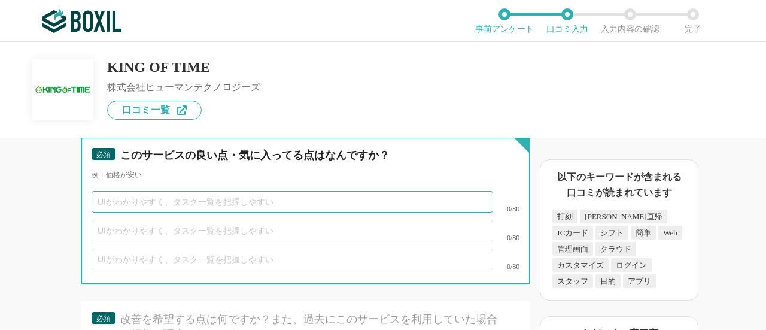
click at [269, 212] on input "text" at bounding box center [292, 202] width 401 height 22
type input "価格が安い"
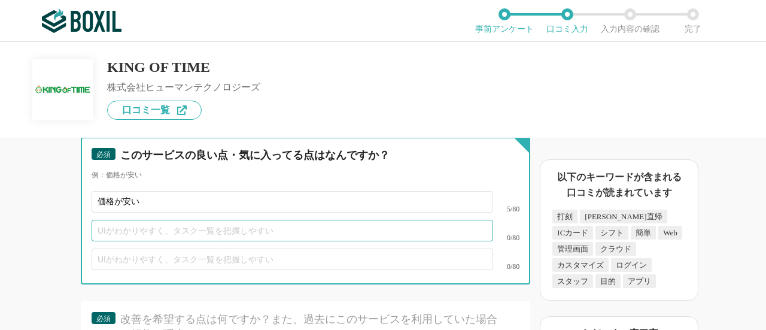
click at [264, 240] on input "text" at bounding box center [292, 230] width 401 height 22
type input "情報の[PERSON_NAME]管理"
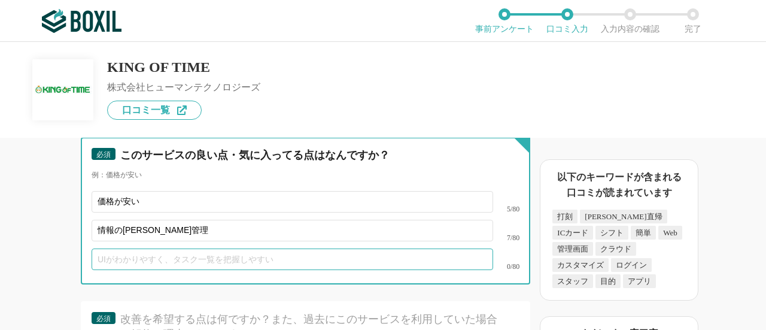
click at [252, 266] on input "text" at bounding box center [292, 259] width 401 height 22
type input "し"
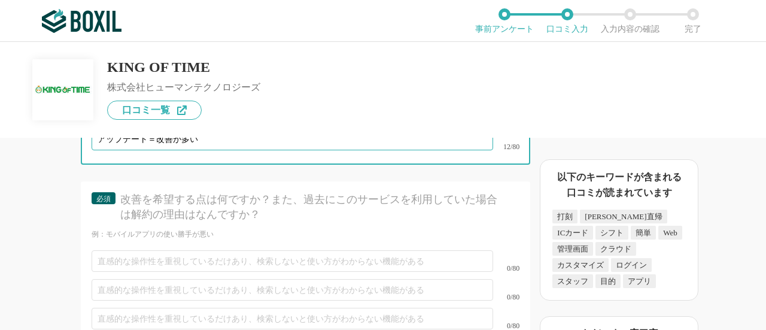
scroll to position [3786, 0]
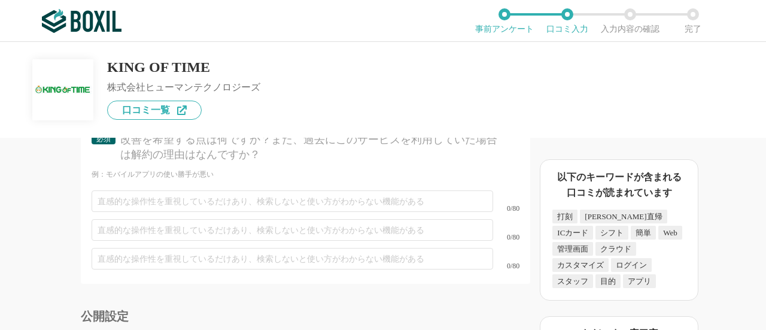
type input "アップデート＝改善が多い"
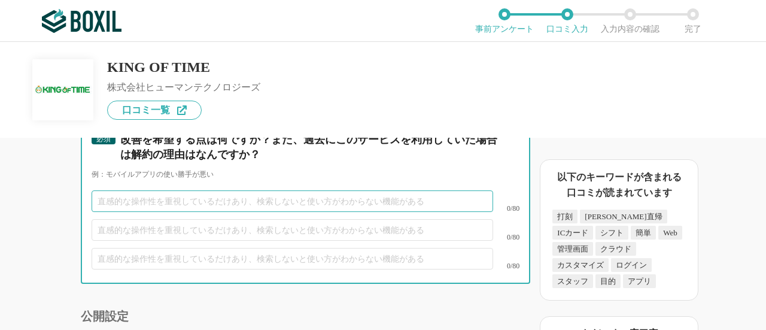
click at [254, 212] on input "text" at bounding box center [292, 201] width 401 height 22
type input "給与機能のシンプルさ"
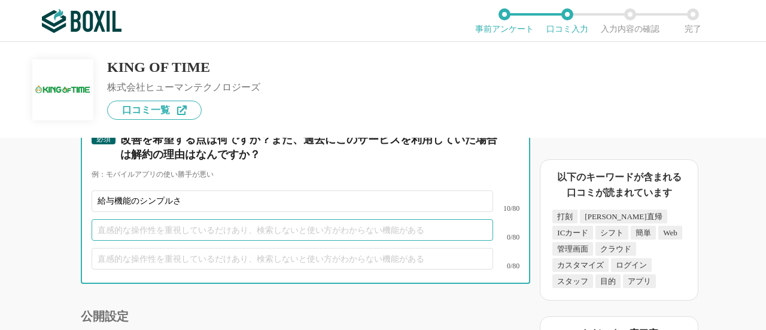
click at [263, 240] on input "text" at bounding box center [292, 230] width 401 height 22
type input "人事労務と電子契約が連携していない"
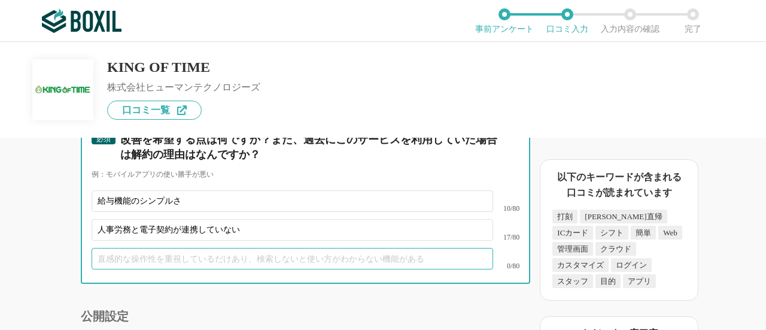
click at [262, 269] on input "text" at bounding box center [292, 259] width 401 height 22
type input "サ"
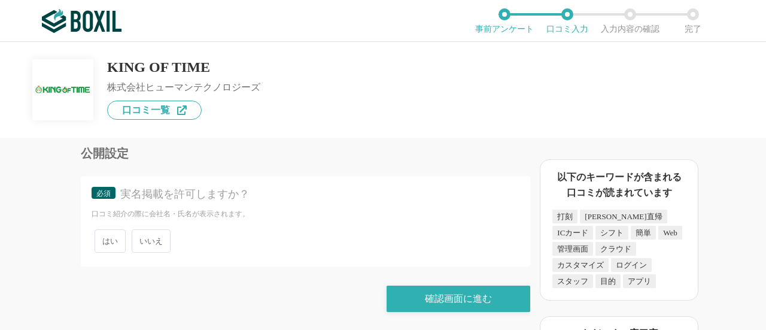
scroll to position [3959, 0]
click at [158, 235] on span "いいえ" at bounding box center [151, 240] width 39 height 23
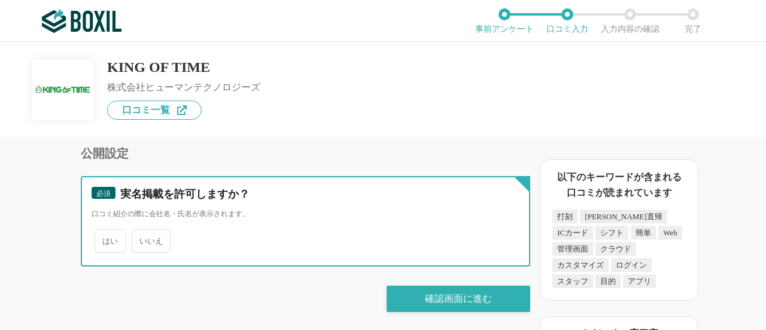
click at [142, 235] on input "いいえ" at bounding box center [139, 235] width 8 height 8
radio input "true"
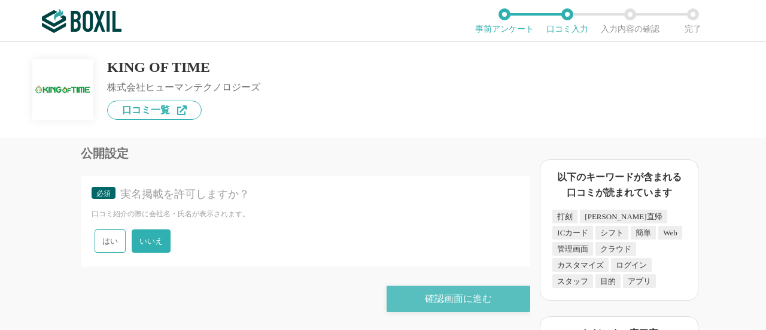
click at [425, 297] on div "確認画面に進む" at bounding box center [458, 298] width 144 height 26
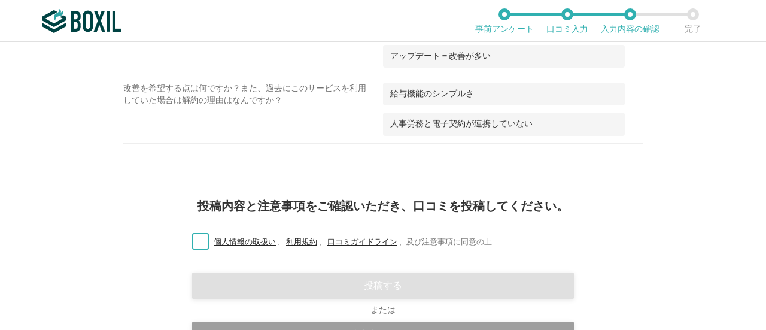
scroll to position [1669, 0]
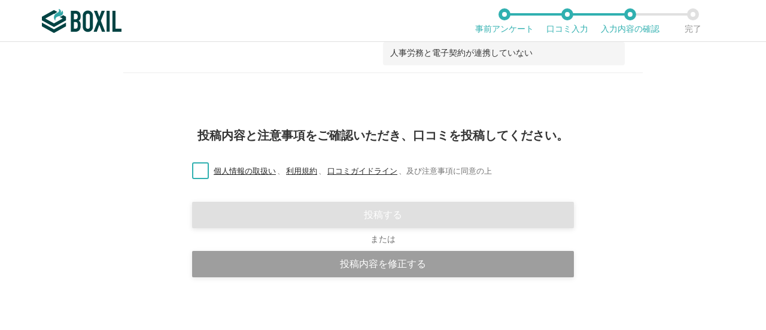
click at [197, 165] on label "個人情報の取扱い 、 利用規約 、 口コミガイドライン 、 及び注意事項に同意の上" at bounding box center [336, 171] width 309 height 13
click at [0, 0] on input "個人情報の取扱い 、 利用規約 、 口コミガイドライン 、 及び注意事項に同意の上" at bounding box center [0, 0] width 0 height 0
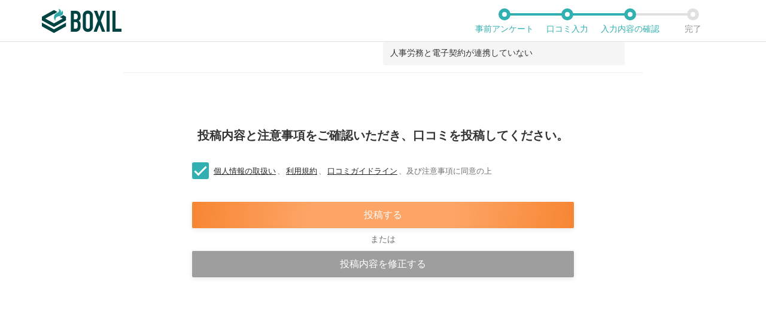
click at [309, 208] on div "投稿する" at bounding box center [383, 215] width 382 height 26
